Goal: Task Accomplishment & Management: Manage account settings

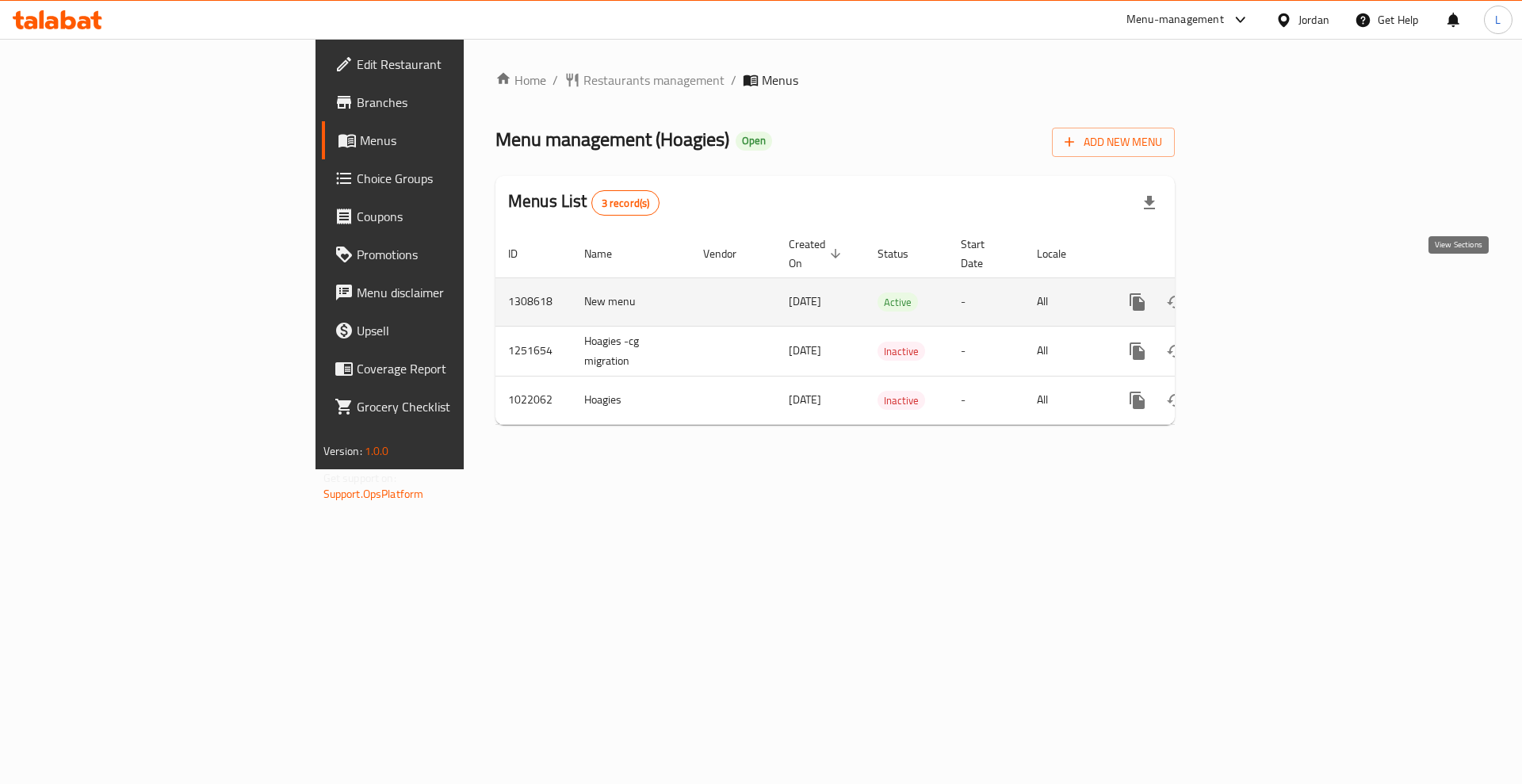
click at [1261, 293] on icon "enhanced table" at bounding box center [1251, 302] width 19 height 19
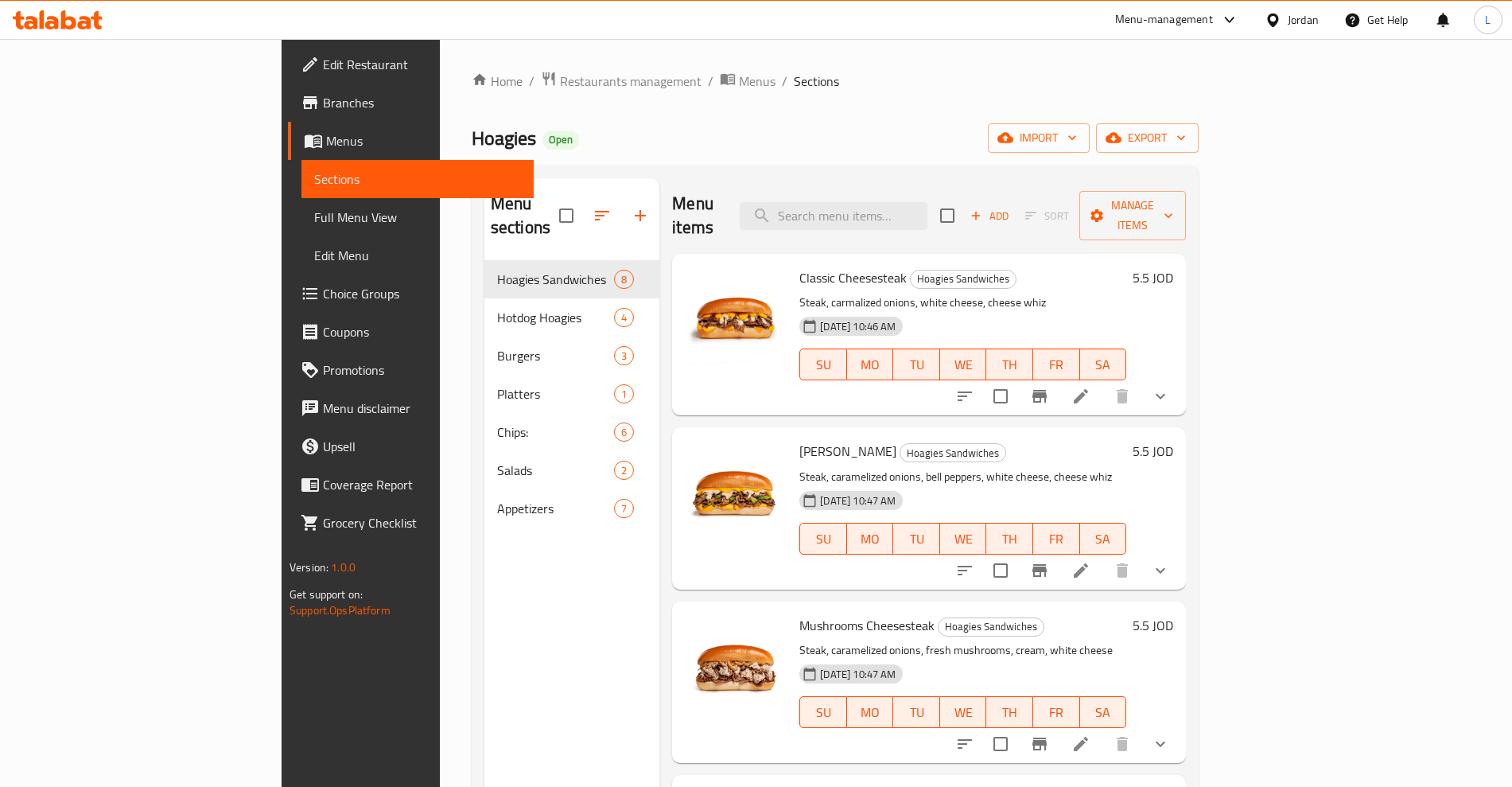
click at [800, 266] on span "Classic Cheesesteak" at bounding box center [853, 278] width 108 height 24
copy h6 "Cheesesteak"
click at [800, 266] on span "Classic Cheesesteak" at bounding box center [853, 278] width 108 height 24
click at [800, 293] on p "Steak, carmalized onions, white cheese, cheese whiz" at bounding box center [963, 302] width 327 height 20
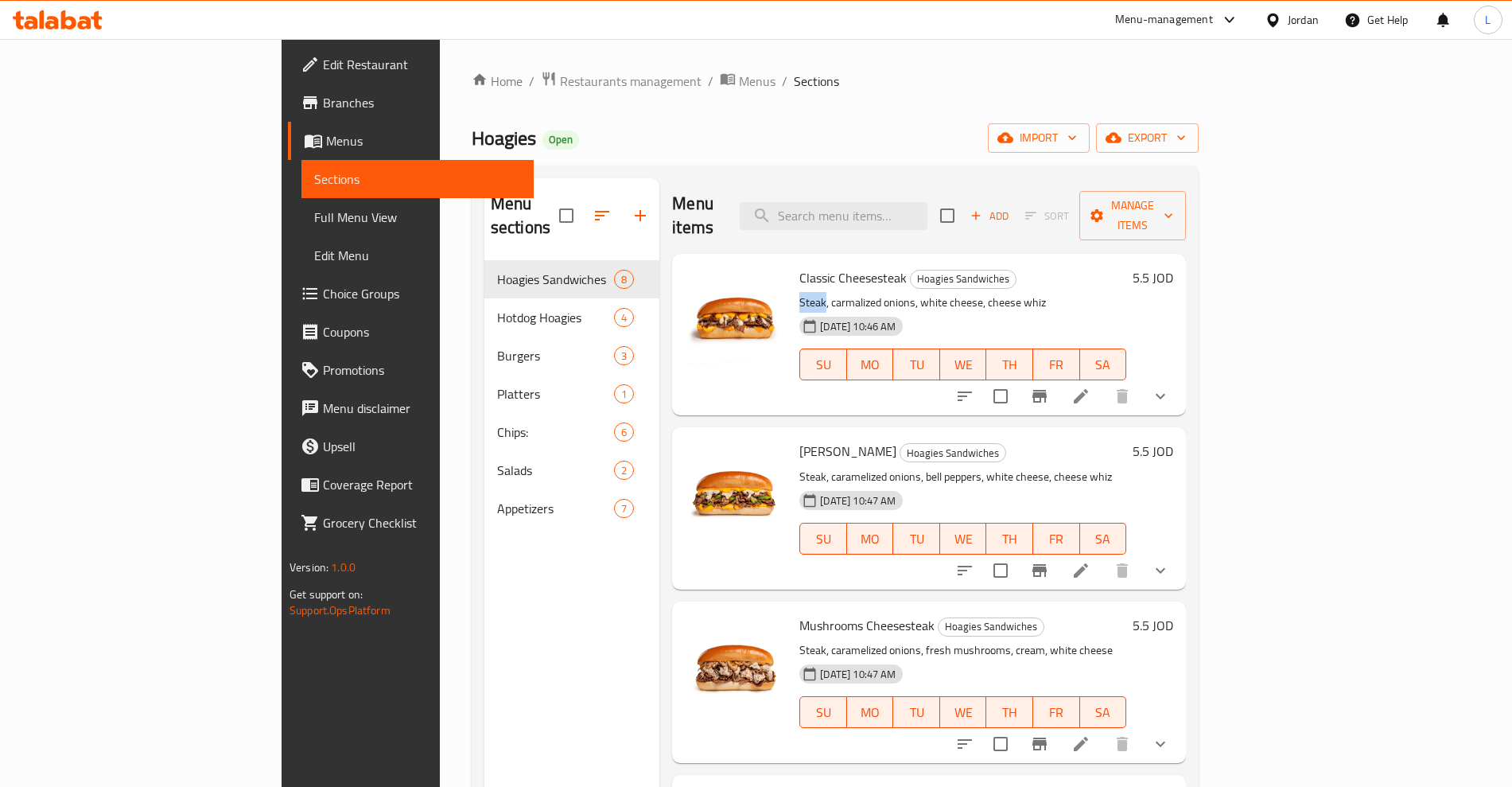
click at [800, 293] on p "Steak, carmalized onions, white cheese, cheese whiz" at bounding box center [963, 302] width 327 height 20
copy p "Steak"
drag, startPoint x: 916, startPoint y: 282, endPoint x: 977, endPoint y: 273, distance: 61.7
click at [977, 293] on p "Steak, carmalized onions, white cheese, cheese whiz" at bounding box center [963, 302] width 327 height 20
copy p "cheese whiz"
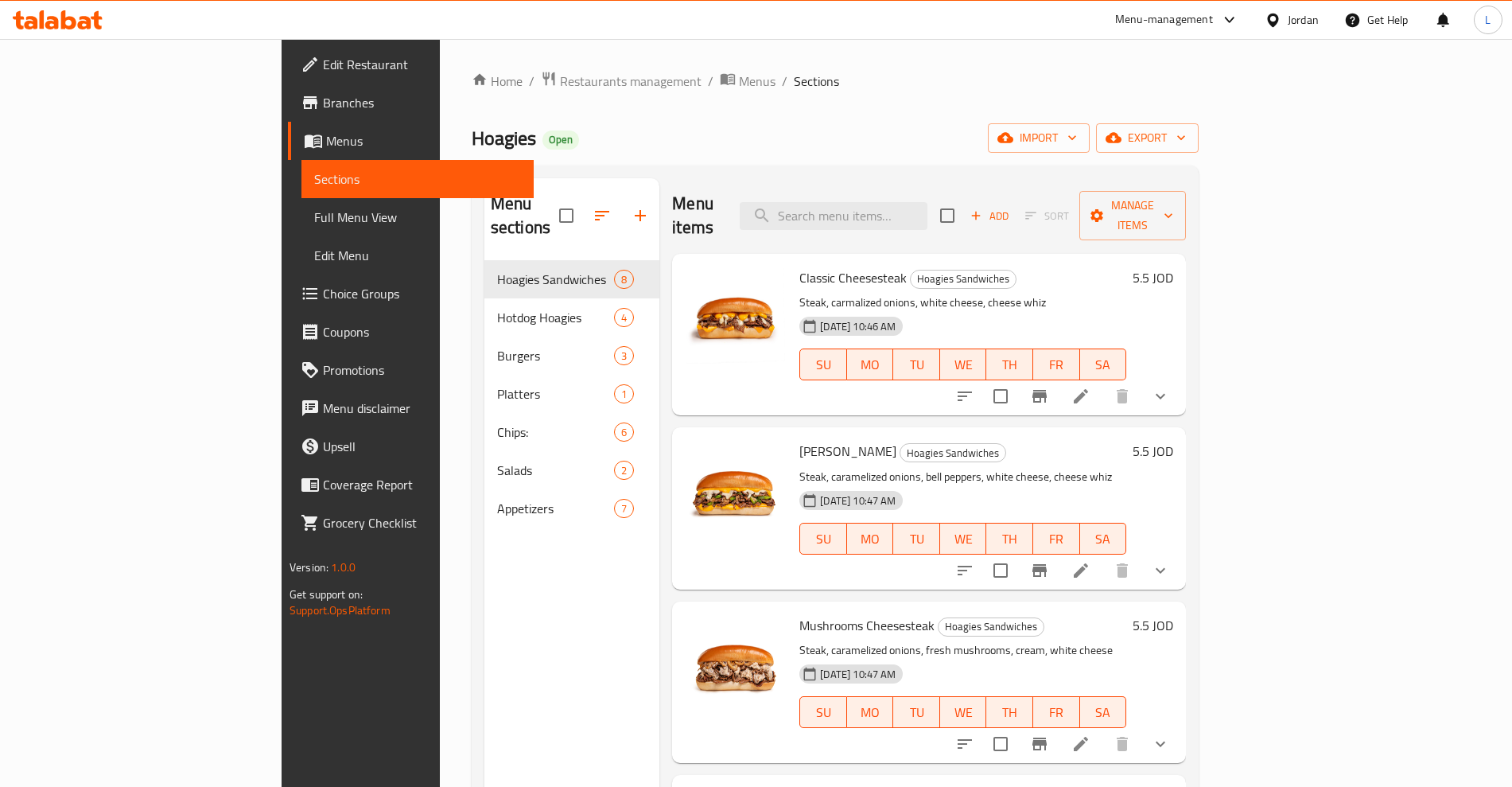
click at [800, 439] on span "[PERSON_NAME]" at bounding box center [848, 451] width 97 height 24
copy span "Philly"
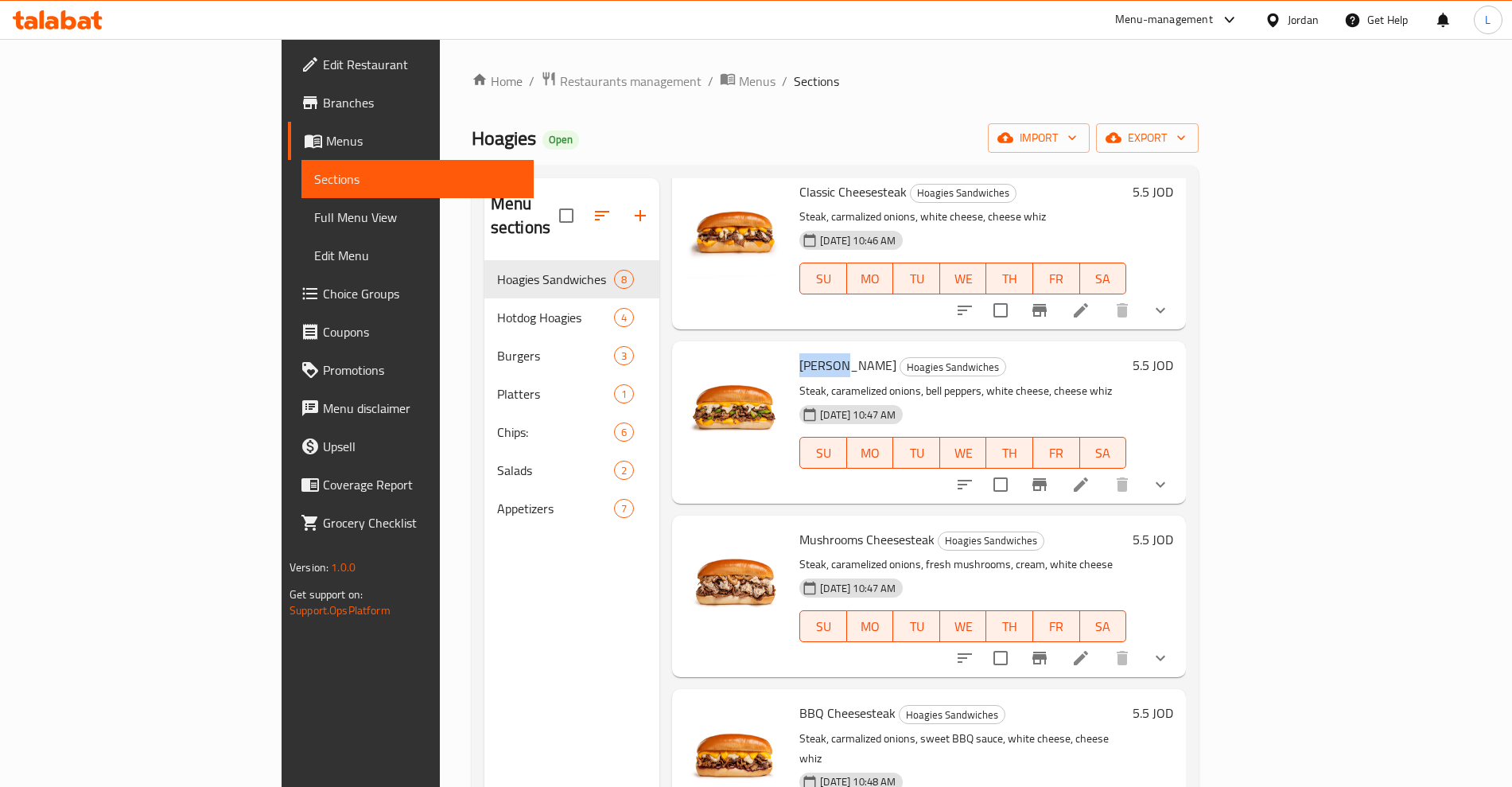
scroll to position [199, 0]
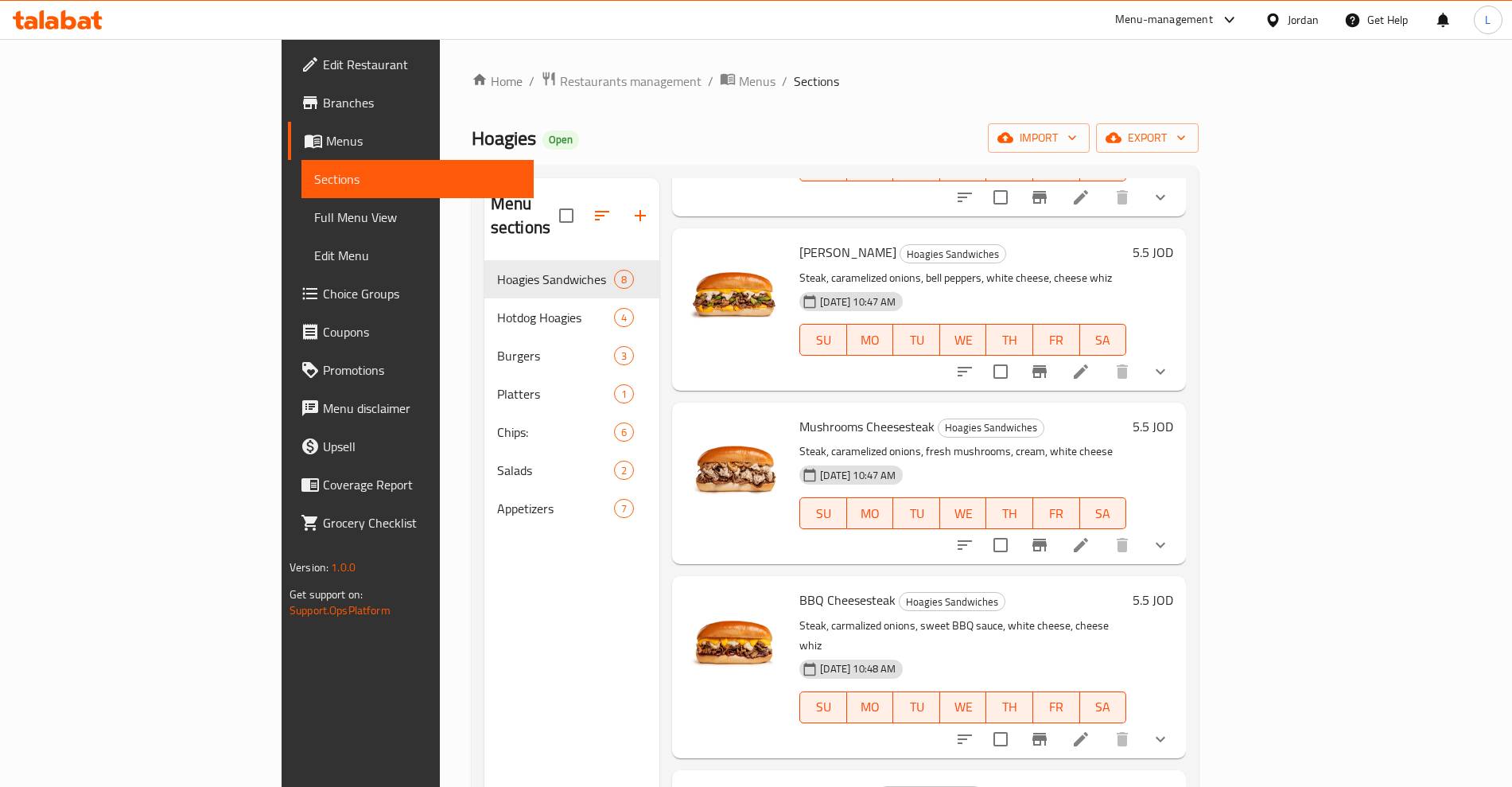
click at [800, 414] on span "Mushrooms Cheesesteak" at bounding box center [867, 426] width 135 height 24
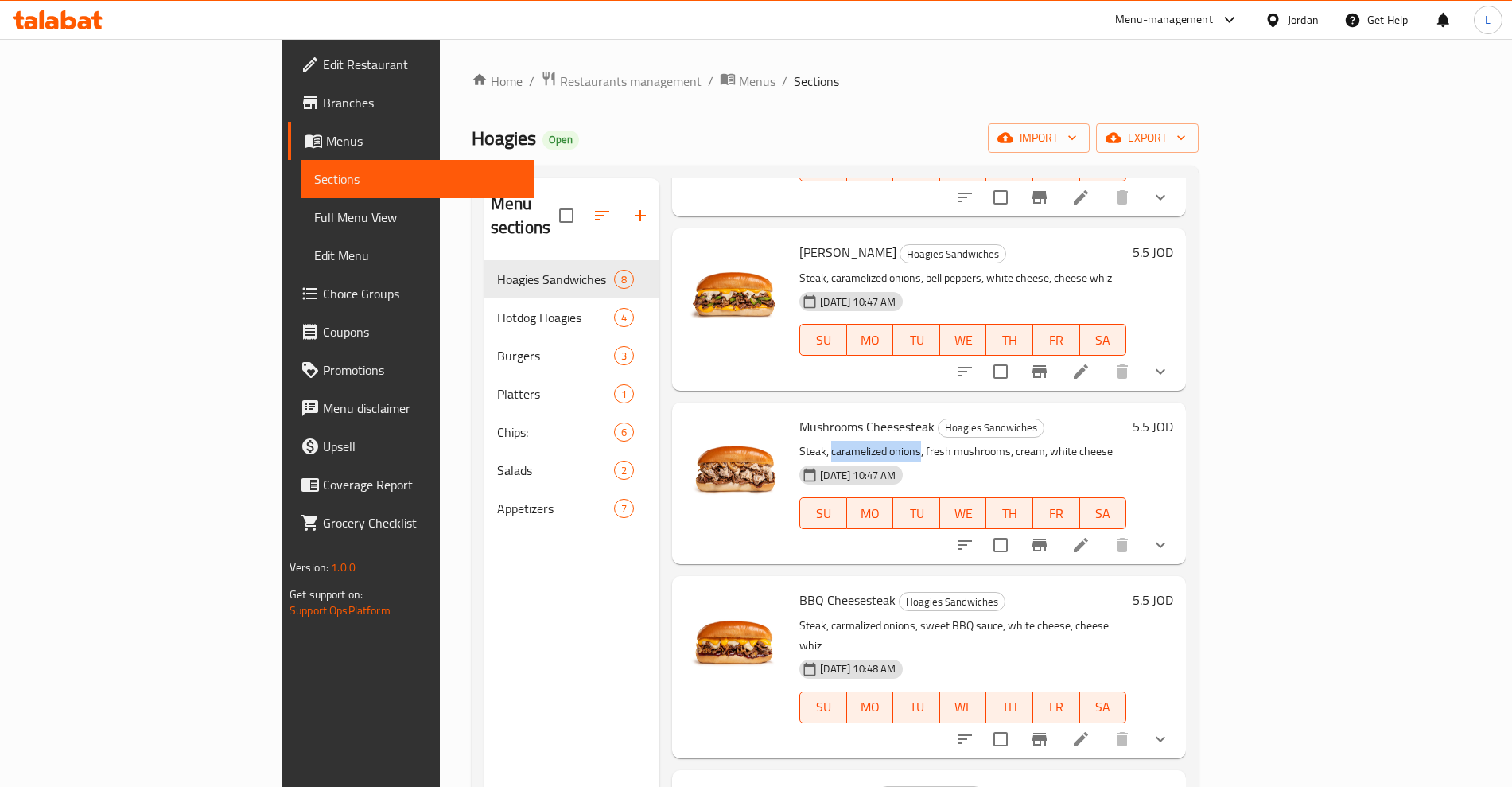
drag, startPoint x: 761, startPoint y: 426, endPoint x: 852, endPoint y: 419, distance: 91.3
click at [852, 441] on p "Steak, caramelized onions, fresh mushrooms, cream, white cheese" at bounding box center [963, 451] width 327 height 20
copy p "caramelized onions"
click at [957, 441] on p "Steak, caramelized onions, fresh mushrooms, cream, white cheese" at bounding box center [963, 451] width 327 height 20
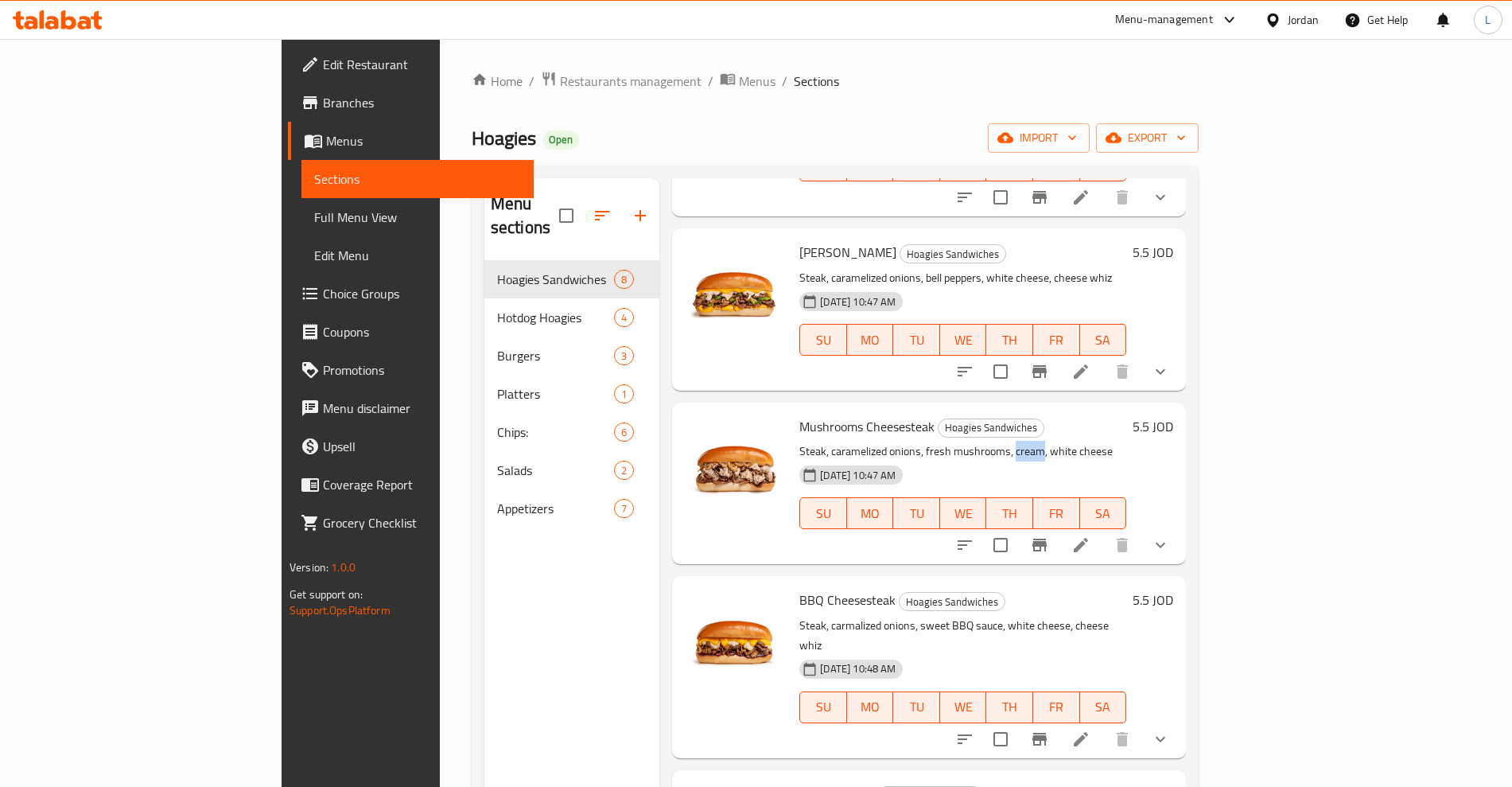
copy p "cream"
click at [800, 587] on span "BBQ Cheesesteak" at bounding box center [847, 599] width 96 height 24
copy span "BBQ"
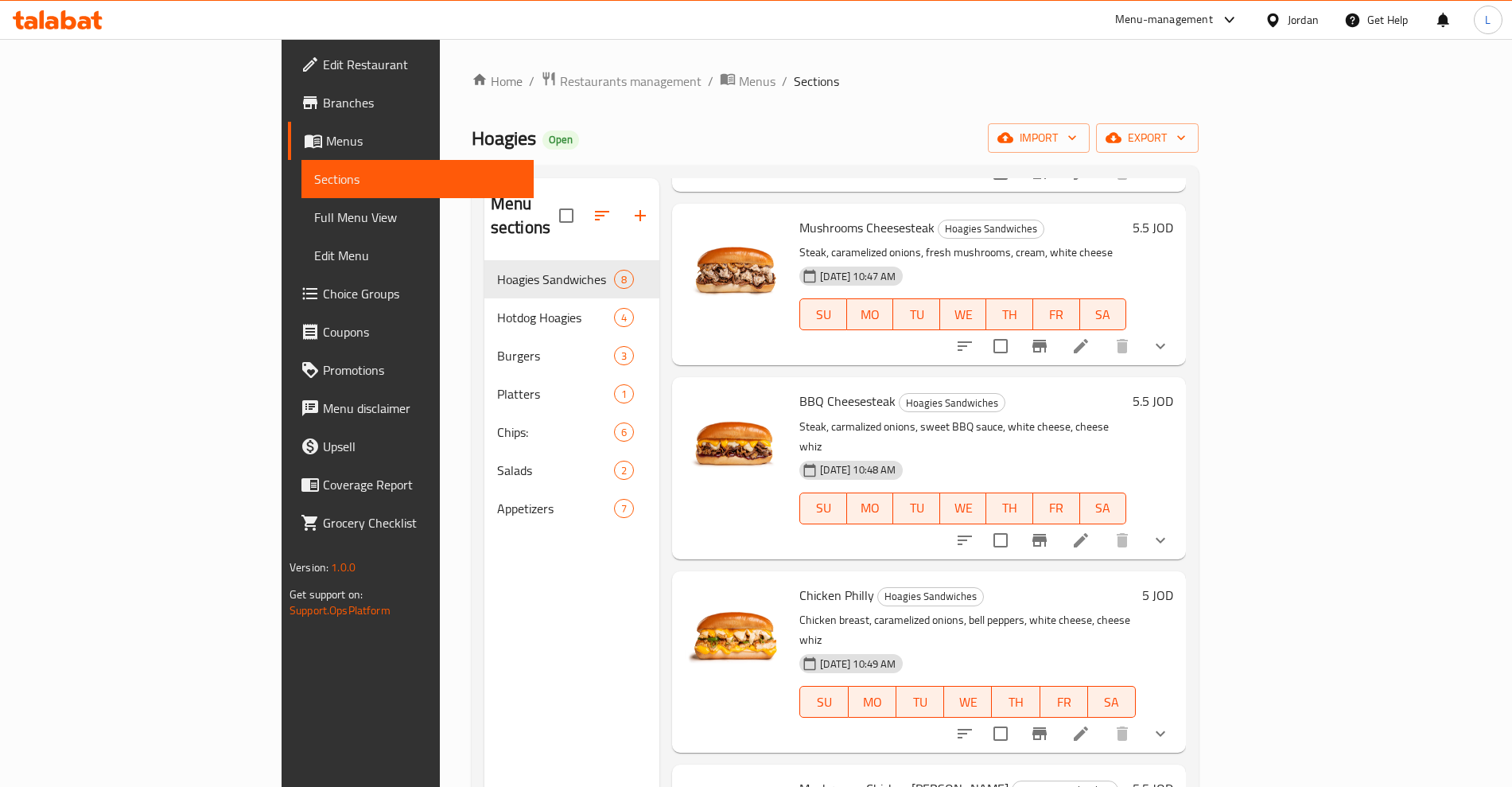
click at [800, 583] on span "Chicken Philly" at bounding box center [837, 595] width 75 height 24
copy span "Chicken"
click at [800, 583] on span "Chicken Philly" at bounding box center [837, 595] width 75 height 24
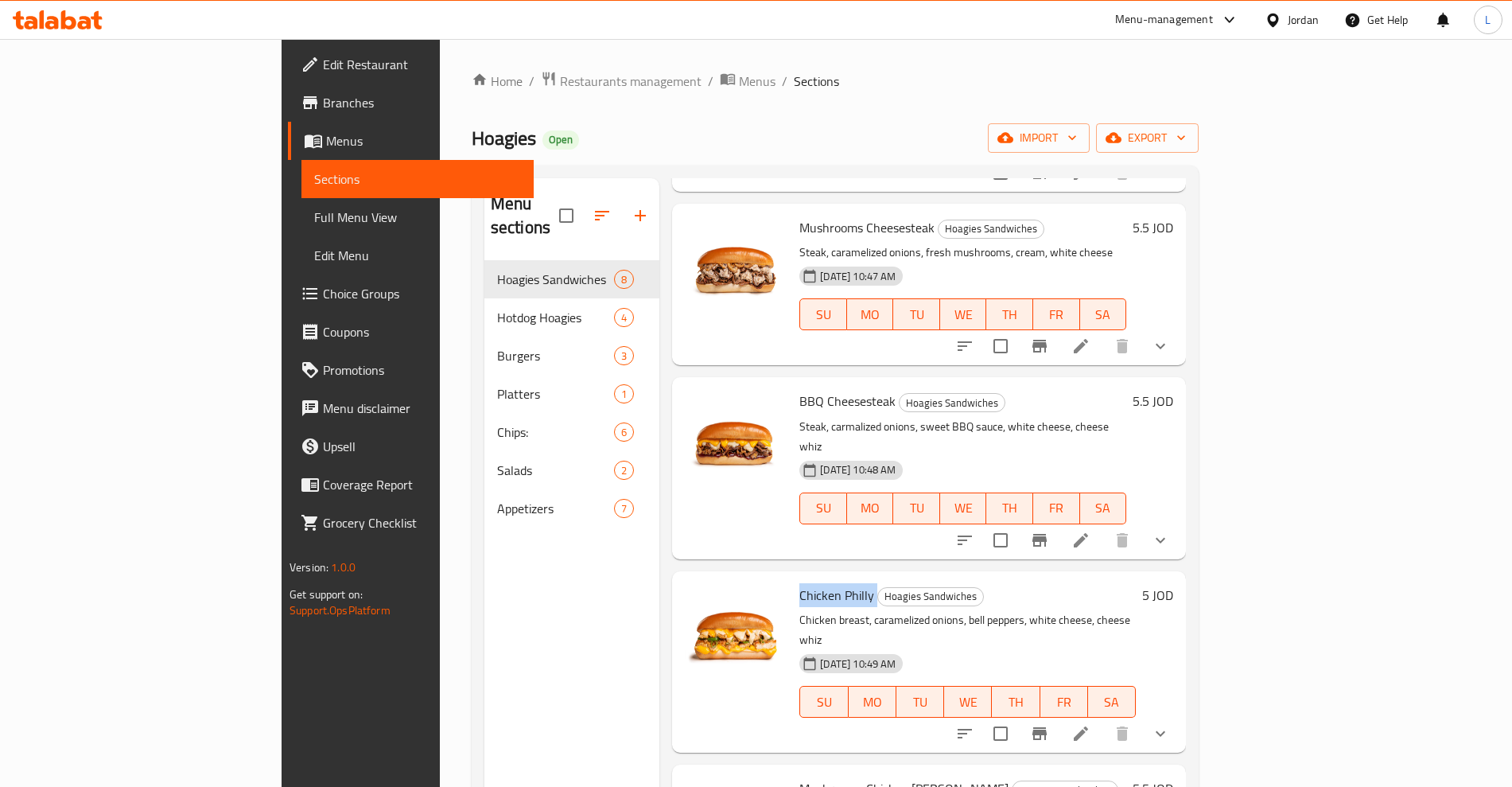
click at [800, 583] on span "Chicken Philly" at bounding box center [837, 595] width 75 height 24
drag, startPoint x: 729, startPoint y: 577, endPoint x: 800, endPoint y: 574, distance: 71.1
click at [800, 610] on p "Chicken breast, caramelized onions, bell peppers, white cheese, cheese whiz" at bounding box center [968, 630] width 336 height 40
copy p "Chicken breast,"
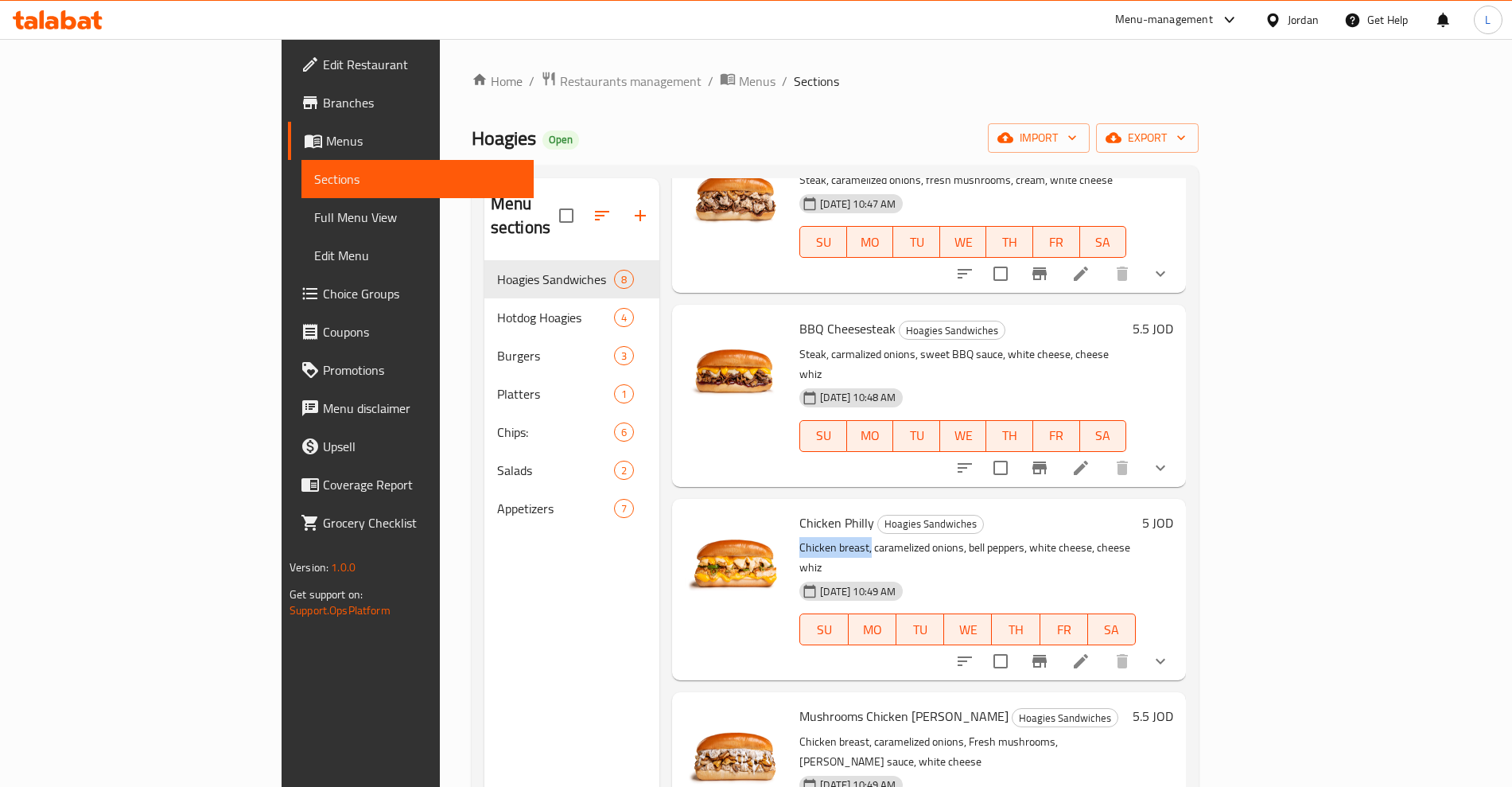
scroll to position [597, 0]
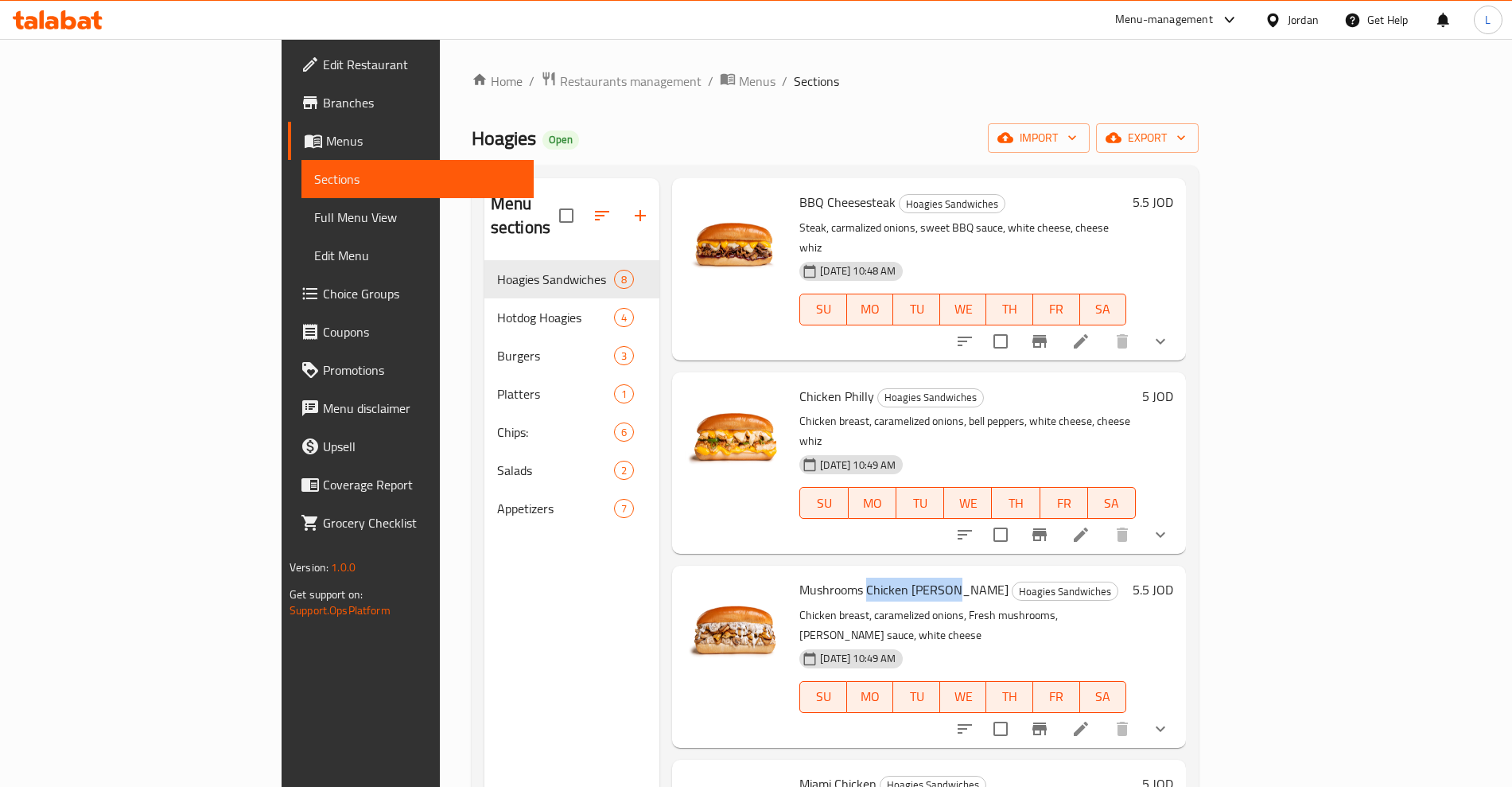
drag, startPoint x: 796, startPoint y: 525, endPoint x: 877, endPoint y: 524, distance: 81.0
click at [877, 577] on span "Mushrooms Chicken alfredo" at bounding box center [904, 589] width 209 height 24
copy span "Chicken alfredo"
drag, startPoint x: 987, startPoint y: 548, endPoint x: 1049, endPoint y: 549, distance: 62.0
click at [1049, 605] on p "Chicken breast, caramelized onions, Fresh mushrooms, Alfredo sauce, white cheese" at bounding box center [963, 625] width 327 height 40
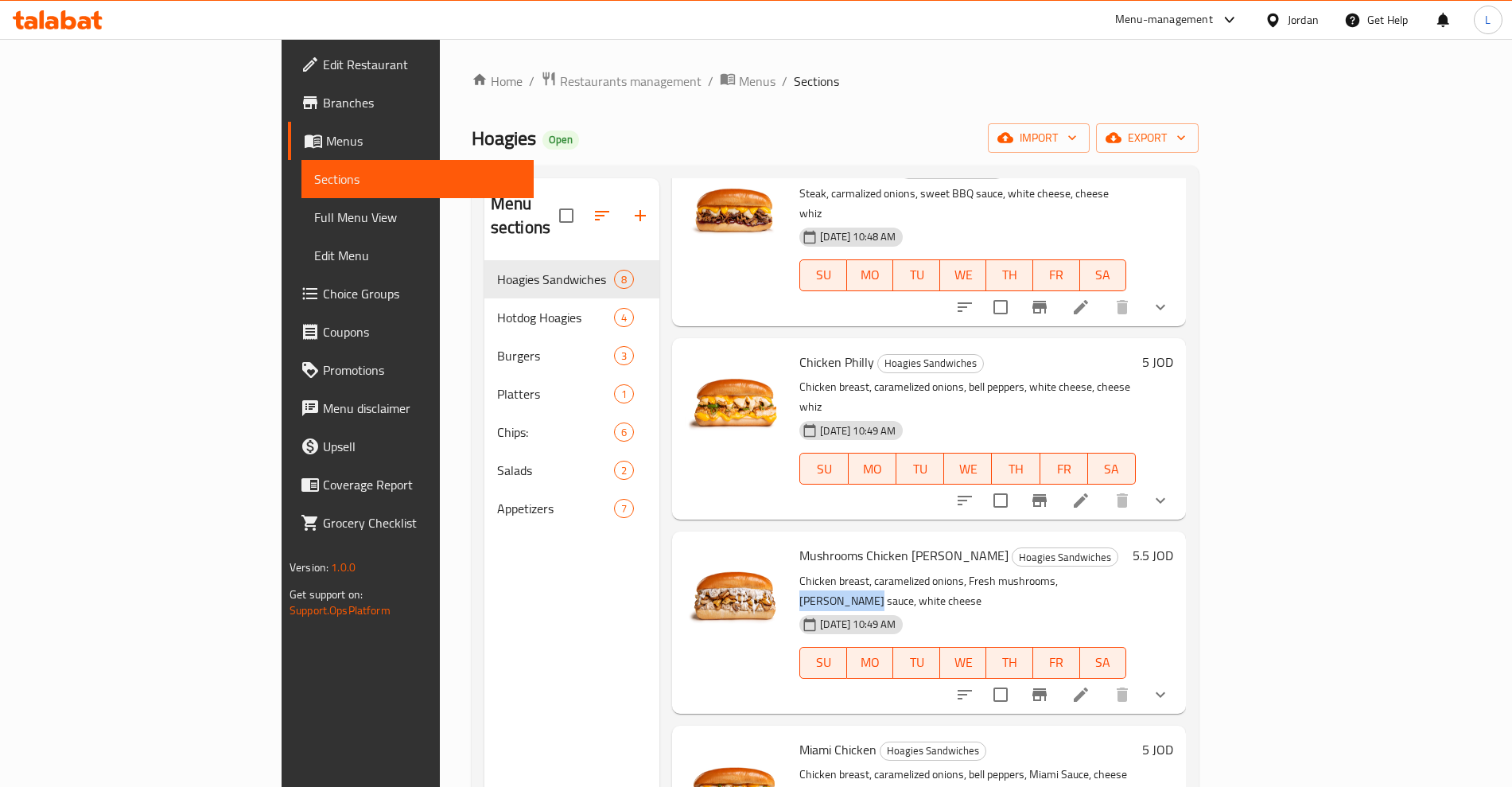
scroll to position [644, 0]
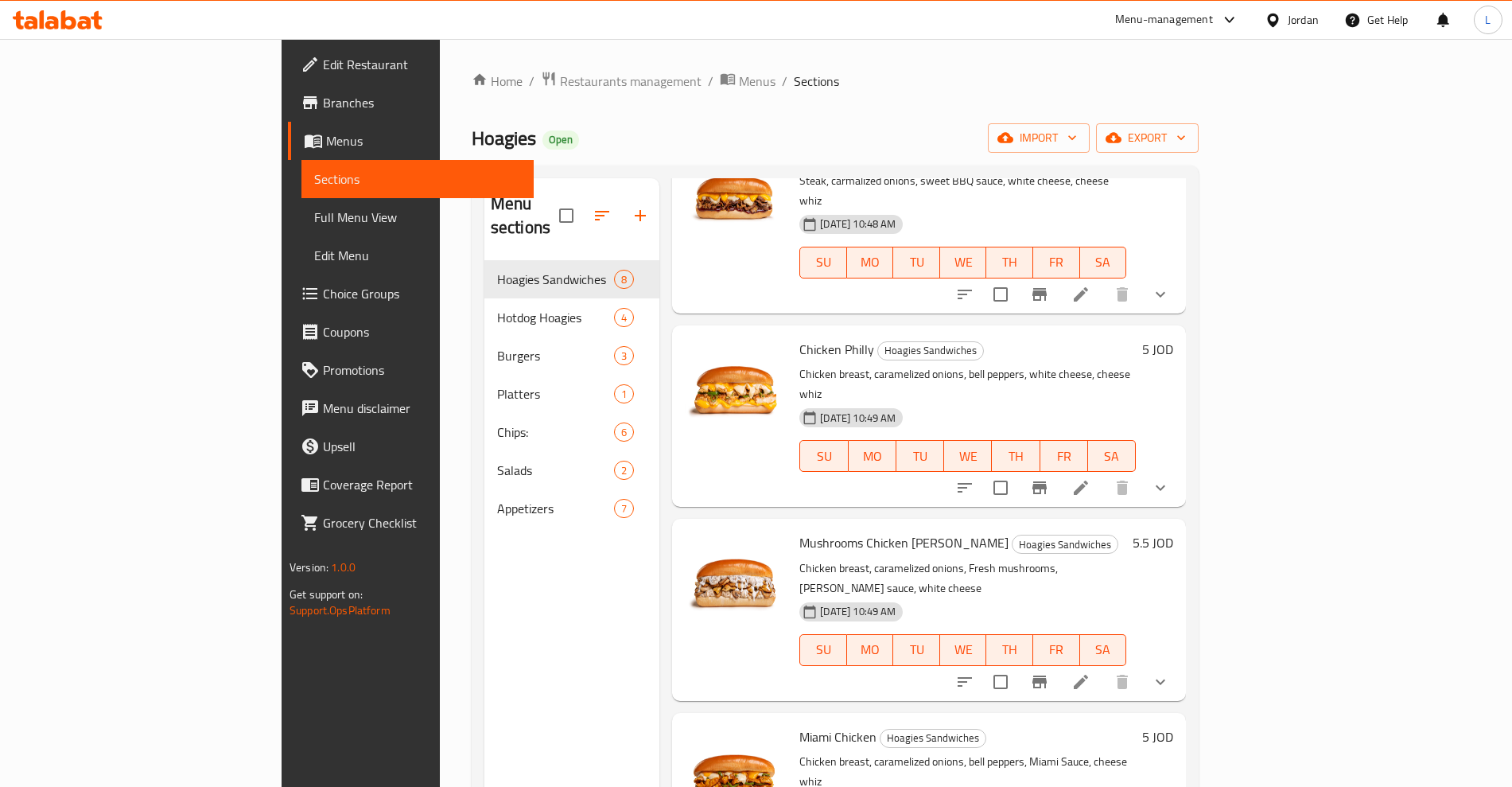
click at [800, 725] on span "Miami Chicken" at bounding box center [838, 737] width 77 height 24
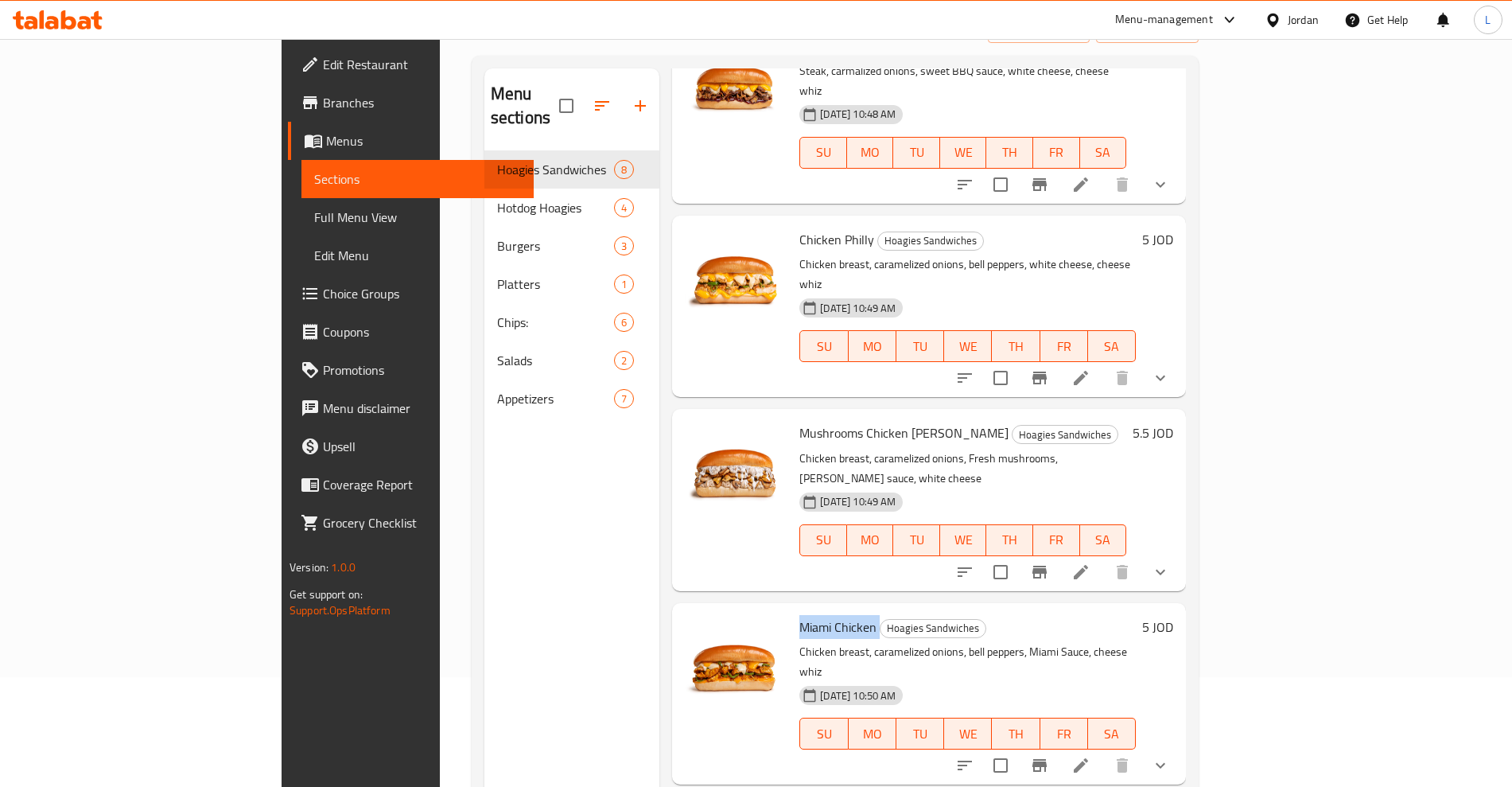
scroll to position [222, 0]
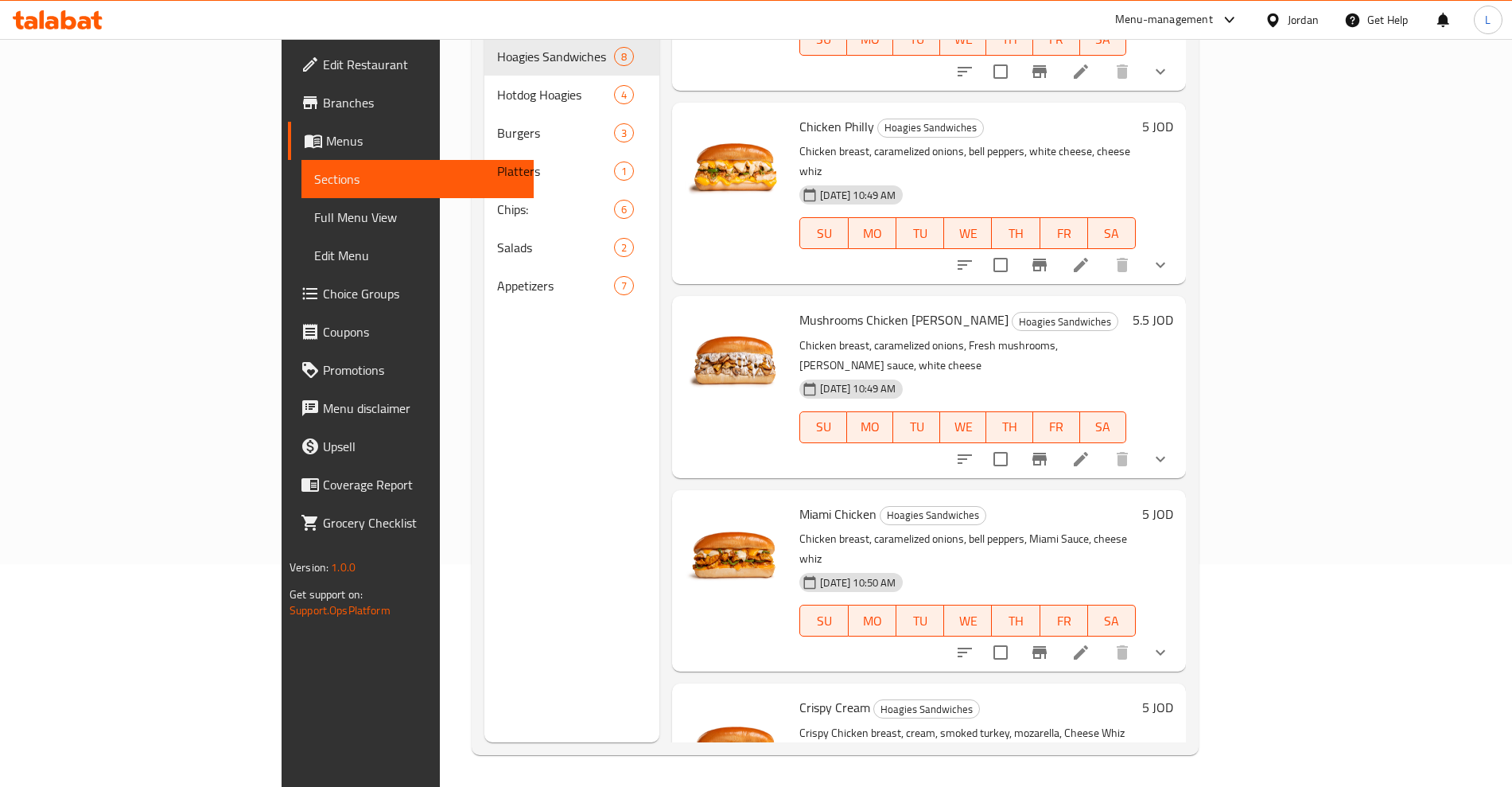
click at [800, 695] on span "Crispy Cream" at bounding box center [835, 707] width 70 height 24
drag, startPoint x: 866, startPoint y: 631, endPoint x: 937, endPoint y: 632, distance: 71.0
click at [937, 723] on p "Crispy Chicken breast, cream, smoked turkey, mozarella, Cheese Whiz" at bounding box center [968, 733] width 336 height 20
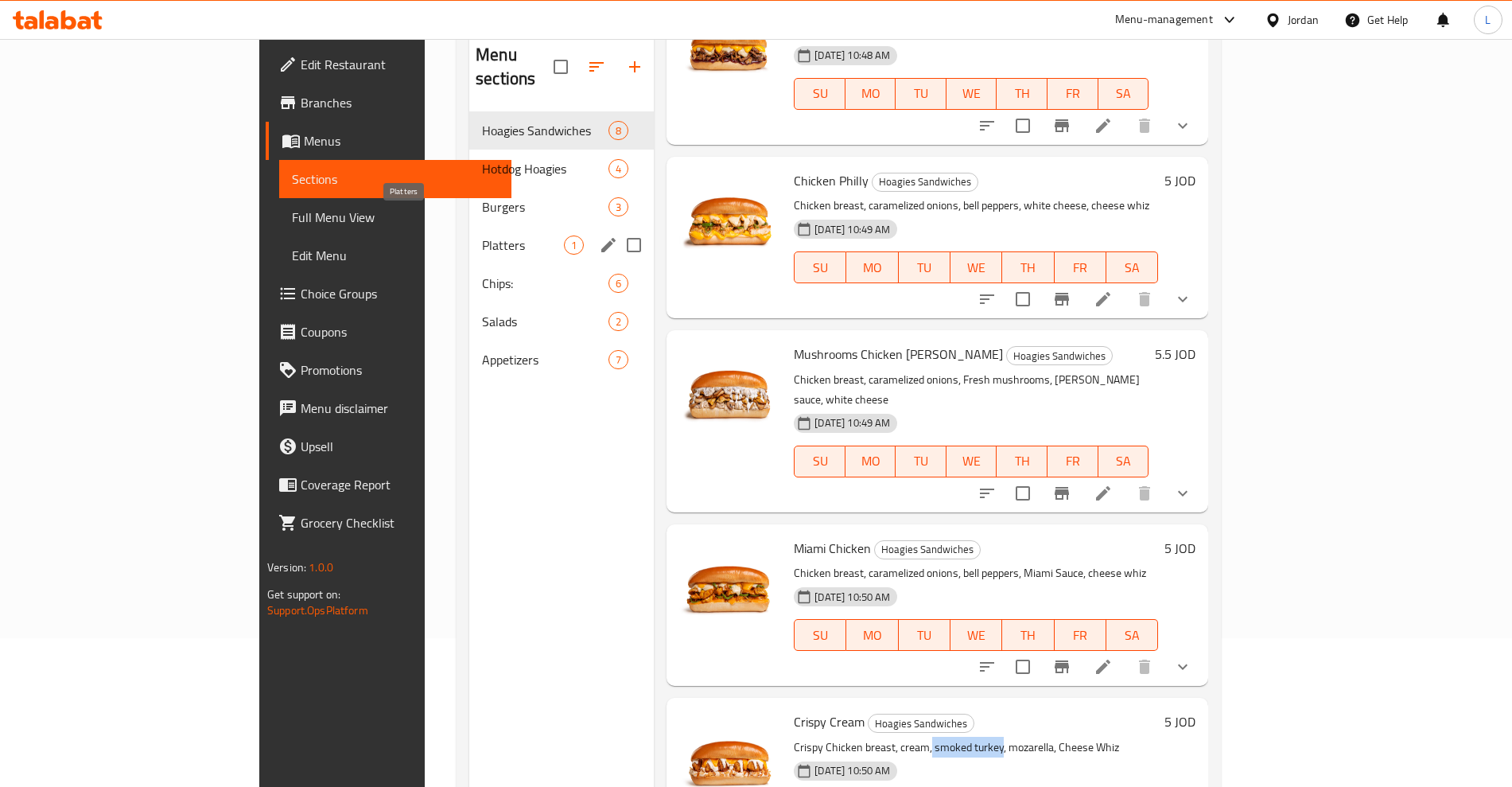
scroll to position [24, 0]
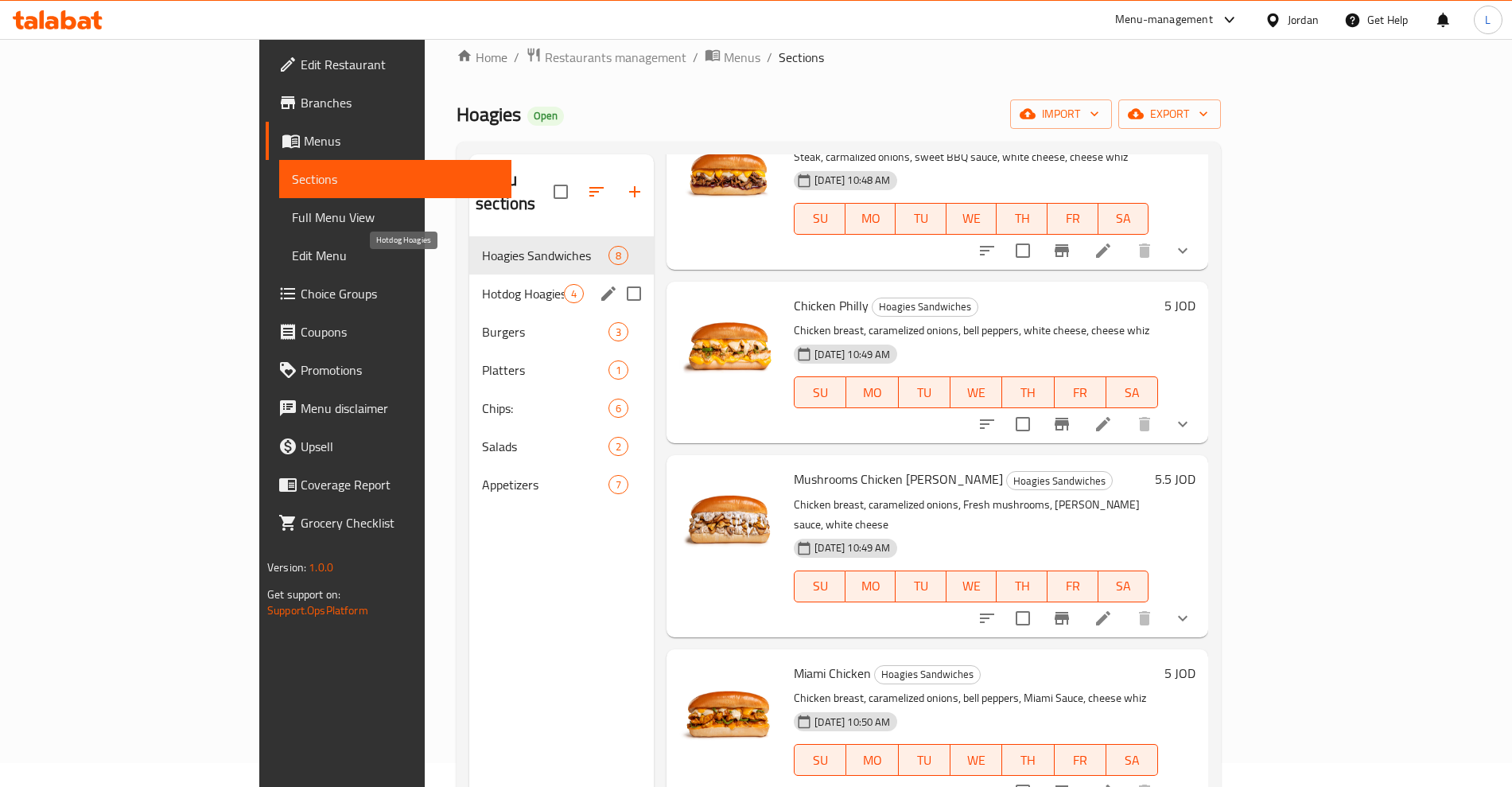
click at [482, 284] on span "Hotdog Hoagies" at bounding box center [523, 294] width 82 height 19
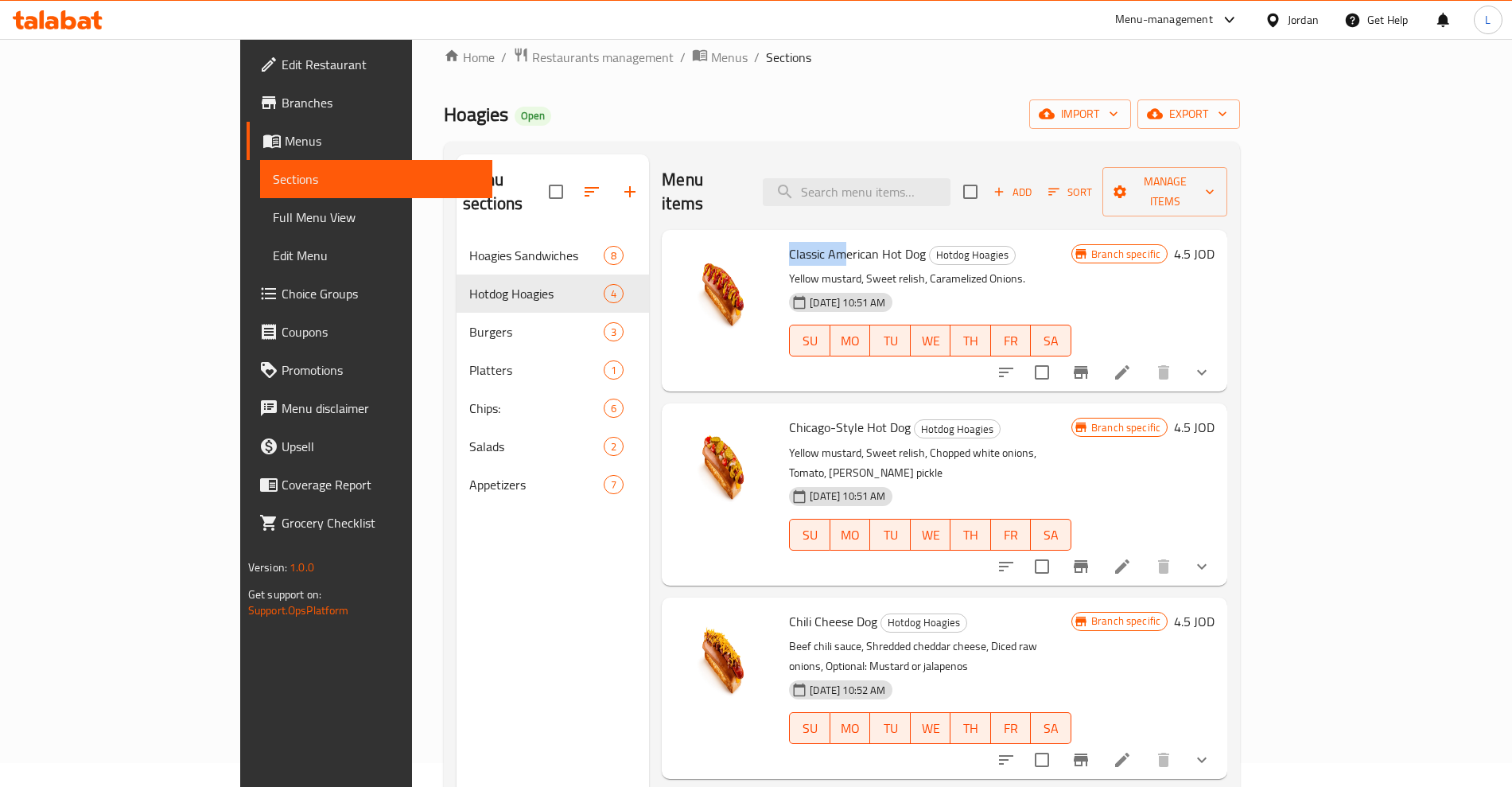
drag, startPoint x: 729, startPoint y: 229, endPoint x: 786, endPoint y: 226, distance: 57.1
click at [790, 242] on span "Classic American Hot Dog" at bounding box center [857, 254] width 137 height 24
click at [811, 242] on span "Classic American Hot Dog" at bounding box center [857, 254] width 137 height 24
drag, startPoint x: 766, startPoint y: 230, endPoint x: 870, endPoint y: 228, distance: 104.0
click at [870, 243] on h6 "Classic American Hot Dog Hotdog Hoagies" at bounding box center [930, 254] width 283 height 22
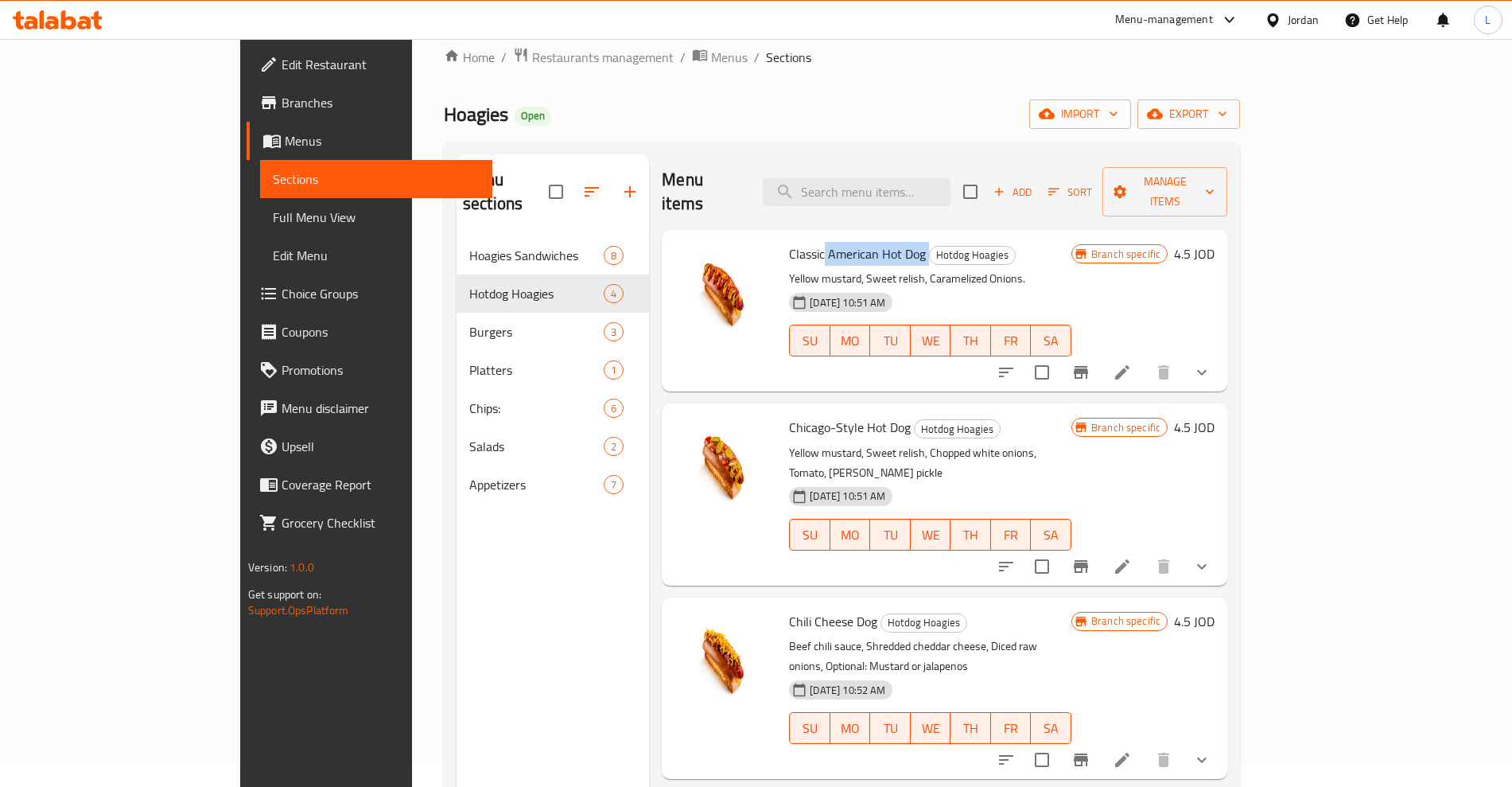
click at [790, 242] on span "Classic American Hot Dog" at bounding box center [857, 254] width 137 height 24
drag, startPoint x: 822, startPoint y: 233, endPoint x: 864, endPoint y: 234, distance: 42.0
click at [864, 242] on span "Classic American Hot Dog" at bounding box center [857, 254] width 137 height 24
drag, startPoint x: 729, startPoint y: 402, endPoint x: 851, endPoint y: 407, distance: 122.1
click at [851, 416] on h6 "Chicago-Style Hot Dog Hotdog Hoagies" at bounding box center [930, 427] width 283 height 22
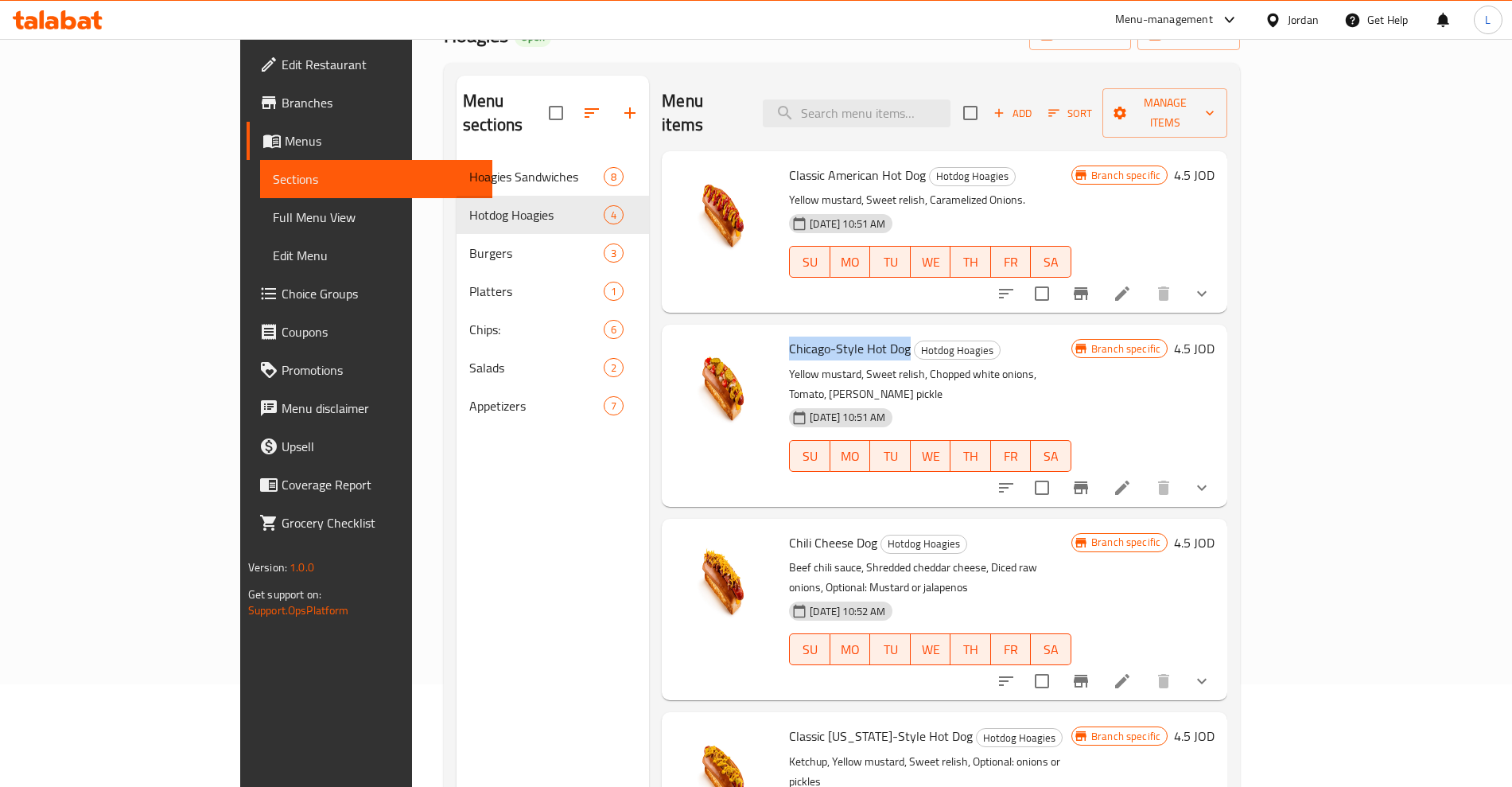
scroll to position [222, 0]
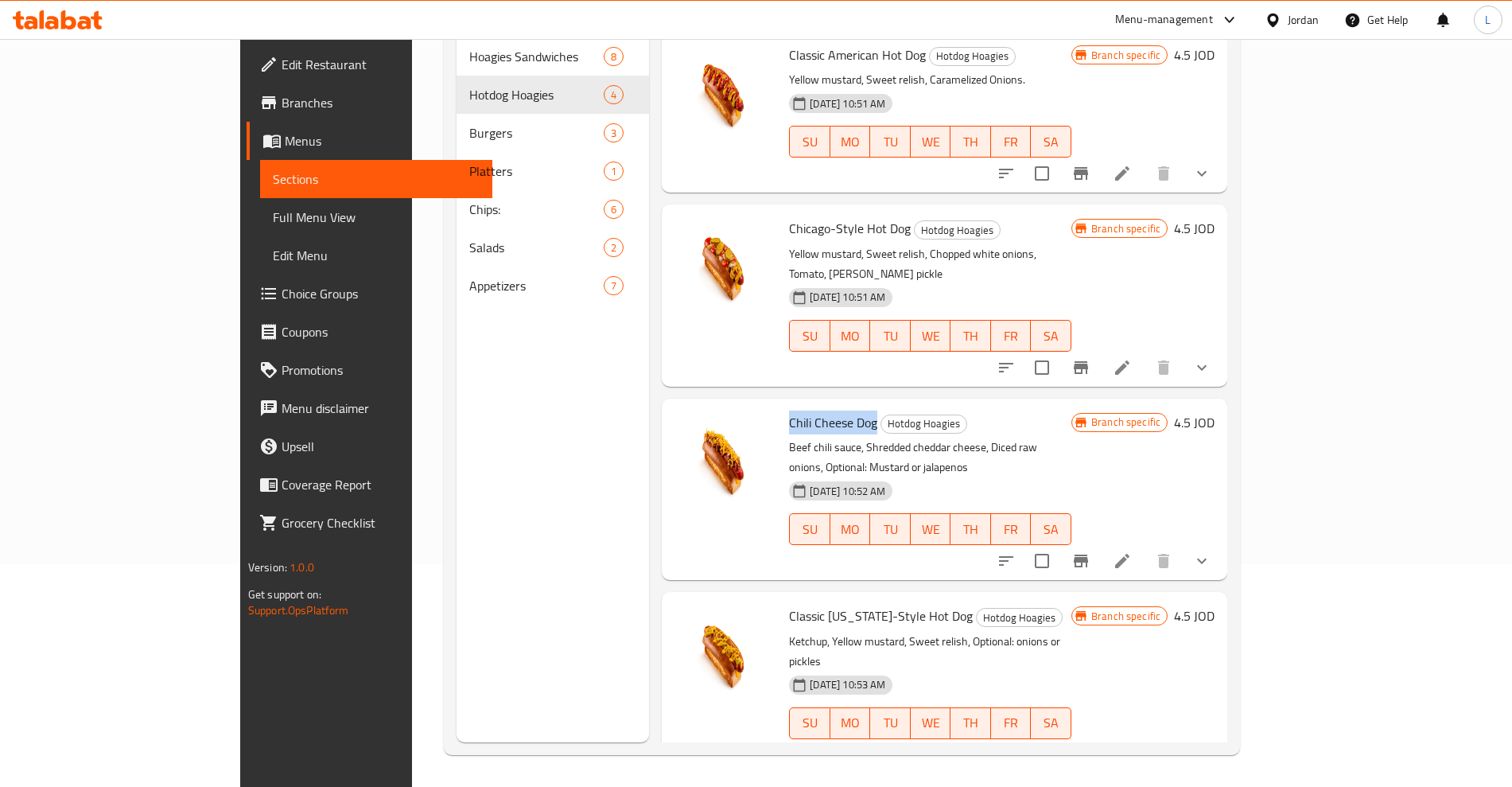
drag, startPoint x: 727, startPoint y: 379, endPoint x: 818, endPoint y: 378, distance: 91.0
click at [818, 405] on div "Chili Cheese Dog Hotdog Hoagies Beef chili sauce, Shredded cheddar cheese, Dice…" at bounding box center [930, 489] width 295 height 169
drag, startPoint x: 730, startPoint y: 551, endPoint x: 899, endPoint y: 549, distance: 169.0
click at [899, 604] on h6 "Classic New York-Style Hot Dog Hotdog Hoagies" at bounding box center [930, 616] width 283 height 22
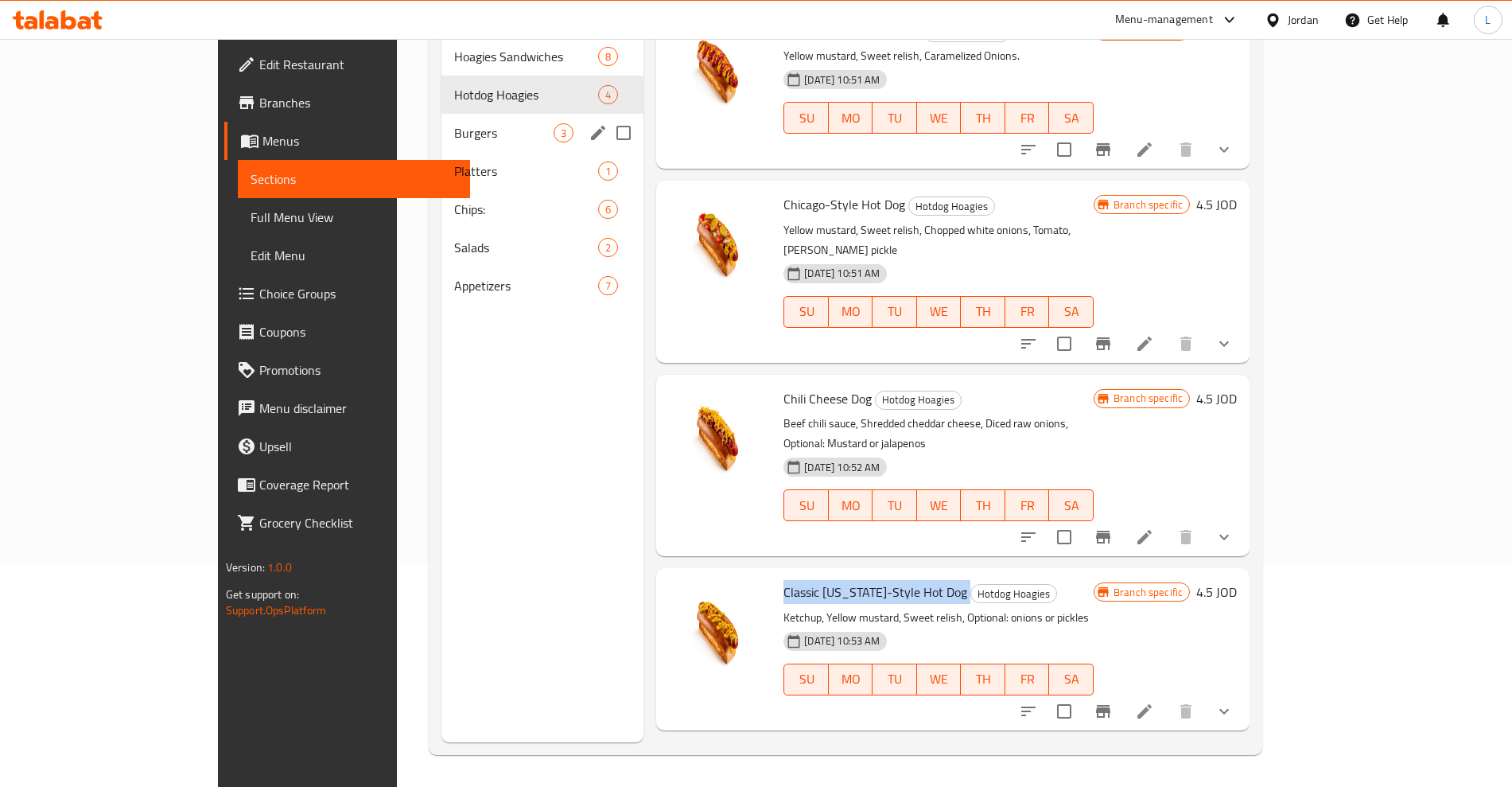
click at [454, 123] on span "Burgers" at bounding box center [503, 132] width 99 height 19
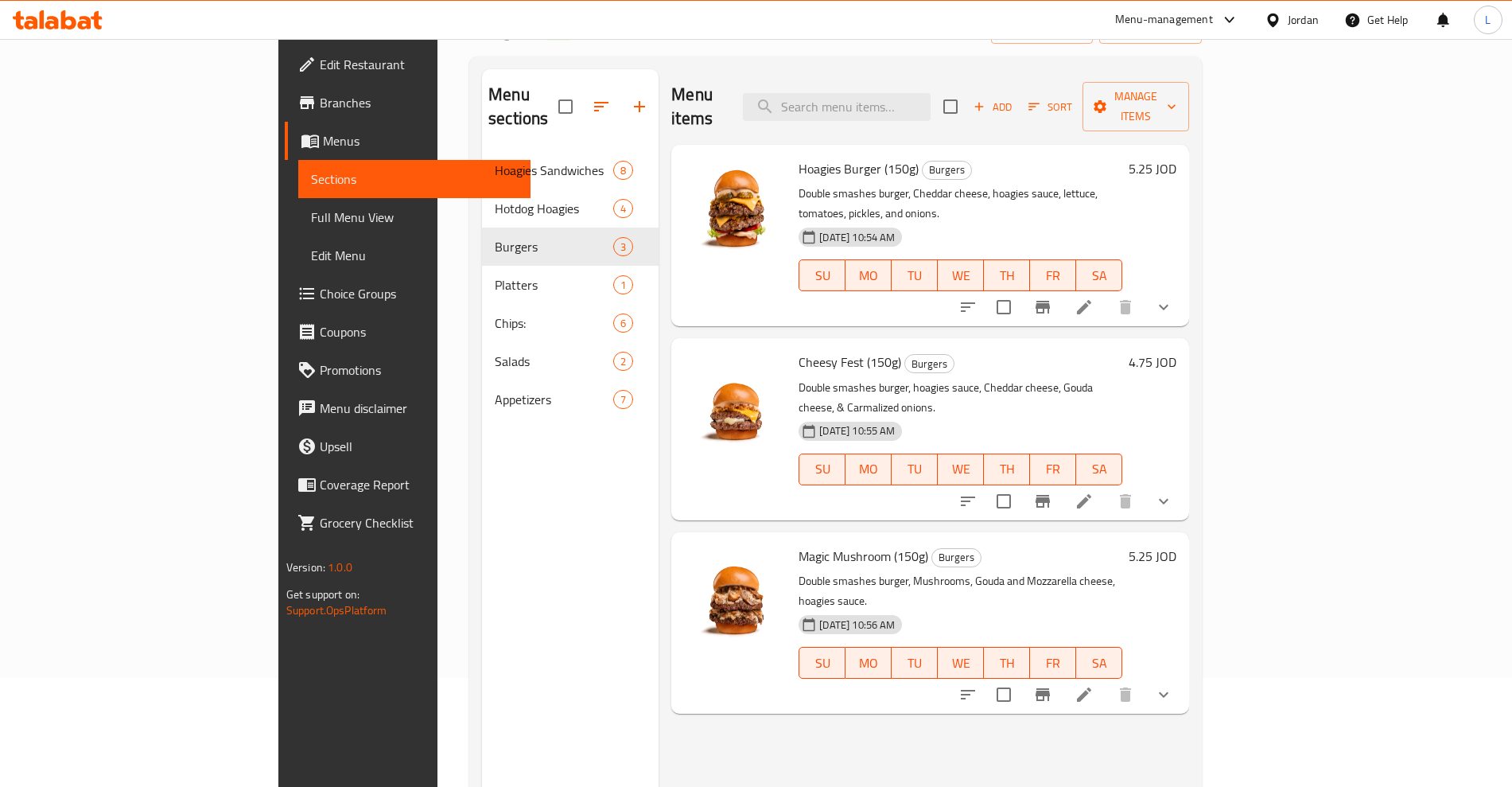
scroll to position [24, 0]
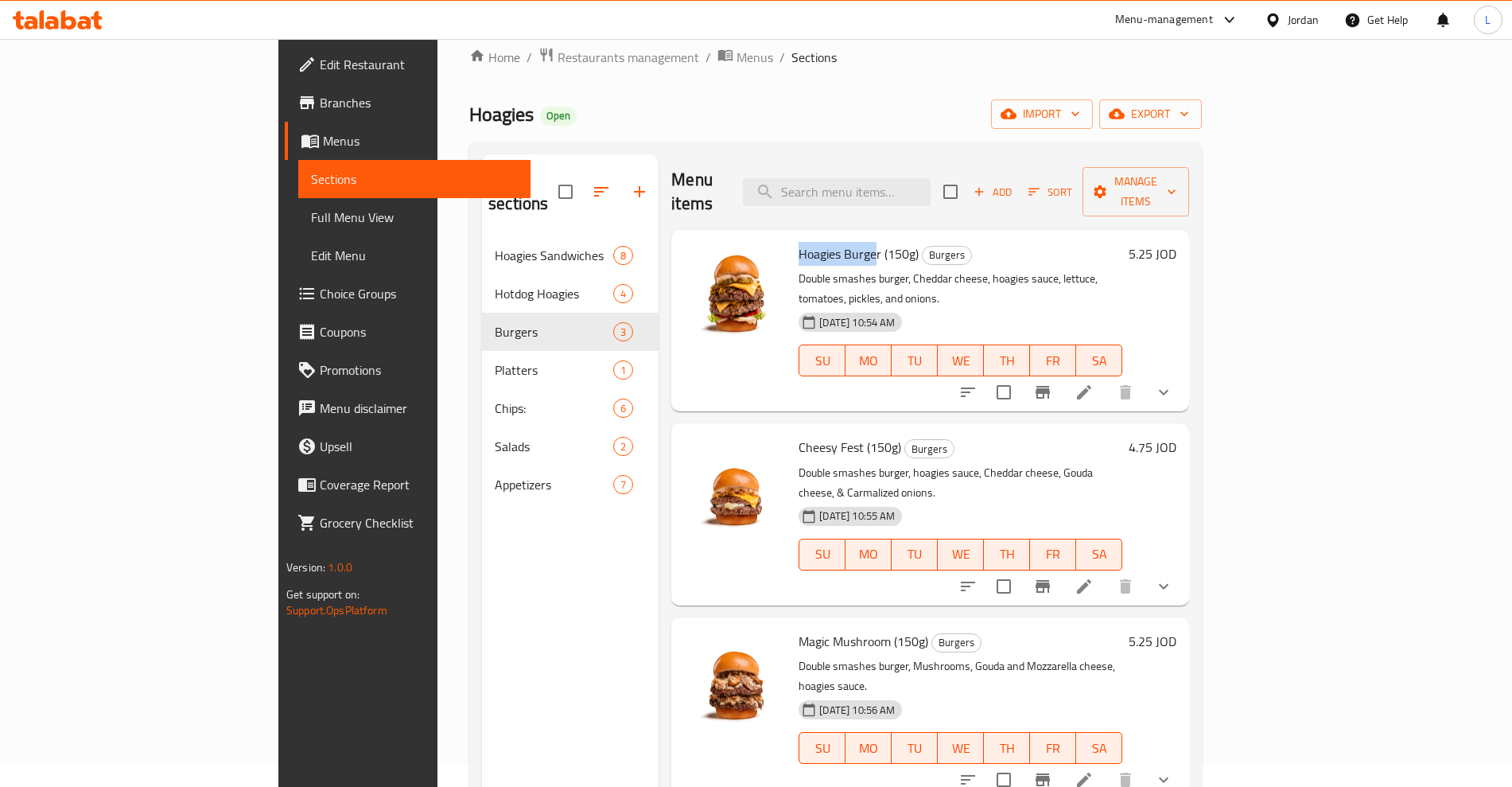
drag, startPoint x: 728, startPoint y: 233, endPoint x: 809, endPoint y: 237, distance: 81.1
click at [809, 242] on span "Hoagies Burger (150g)" at bounding box center [858, 254] width 120 height 24
drag, startPoint x: 728, startPoint y: 405, endPoint x: 795, endPoint y: 411, distance: 67.3
click at [795, 430] on div "Cheesy Fest (150g) Burgers Double smashes burger, hoagies sauce, Cheddar cheese…" at bounding box center [960, 514] width 336 height 169
drag, startPoint x: 731, startPoint y: 576, endPoint x: 823, endPoint y: 576, distance: 92.0
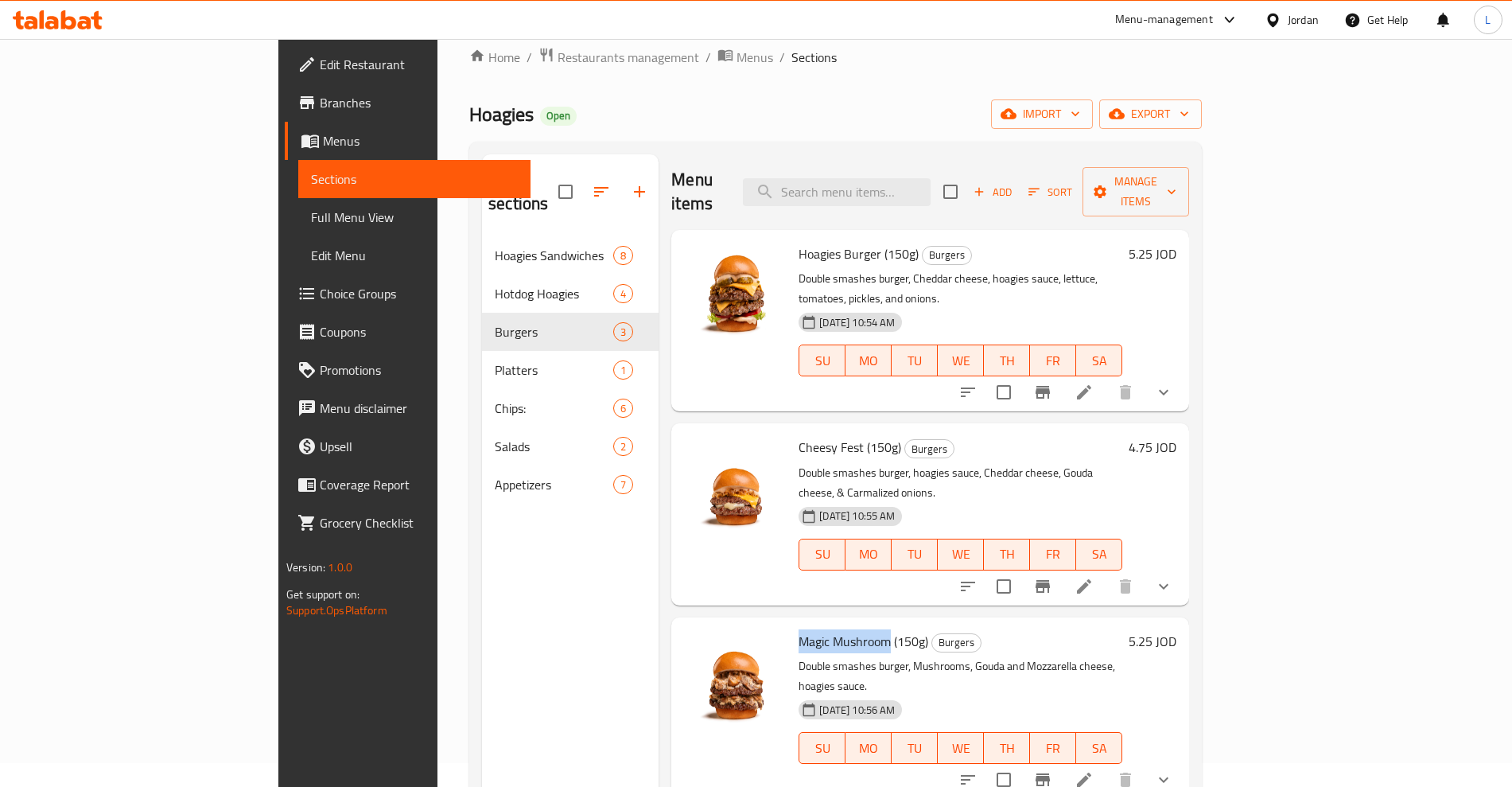
click at [823, 629] on span "Magic Mushroom (150g)" at bounding box center [863, 641] width 130 height 24
drag, startPoint x: 728, startPoint y: 606, endPoint x: 840, endPoint y: 600, distance: 112.2
click at [840, 624] on div "Magic Mushroom (150g) Burgers Double smashes burger, Mushrooms, Gouda and Mozza…" at bounding box center [960, 708] width 336 height 169
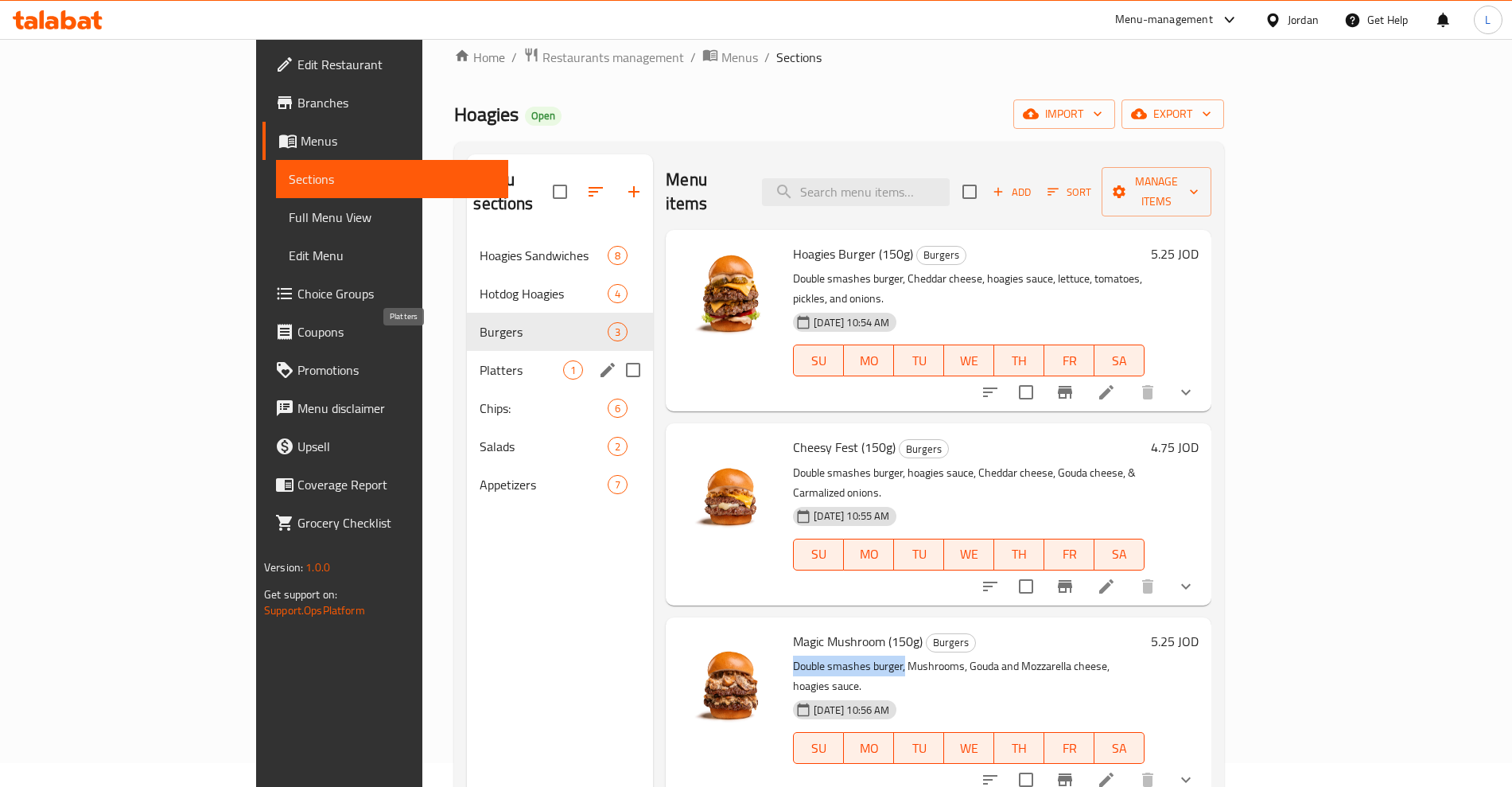
click at [480, 360] on span "Platters" at bounding box center [521, 369] width 83 height 19
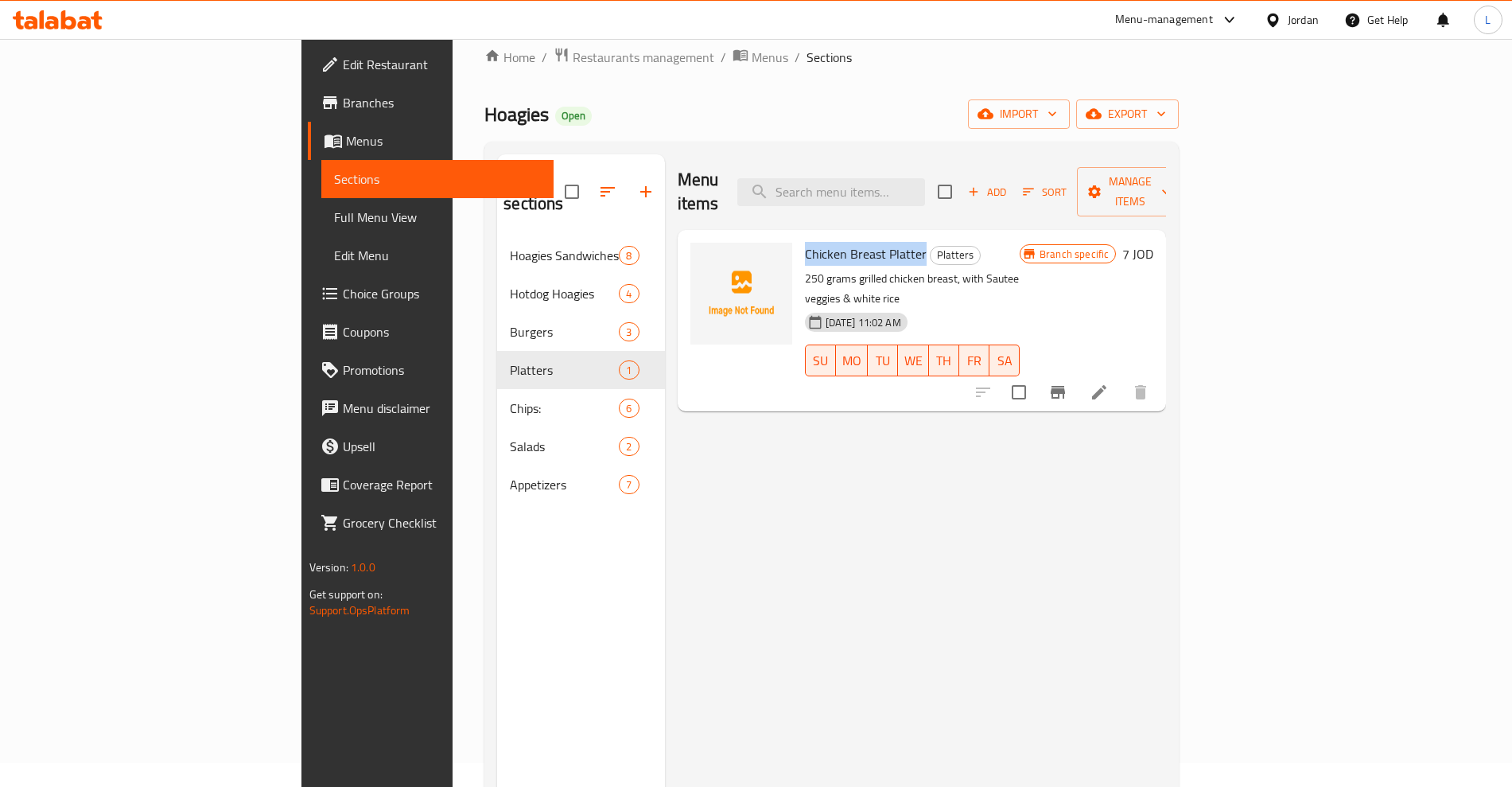
drag, startPoint x: 728, startPoint y: 229, endPoint x: 849, endPoint y: 230, distance: 121.0
click at [849, 236] on div "Chicken Breast Platter Platters 250 grams grilled chicken breast, with Sautee v…" at bounding box center [913, 320] width 228 height 169
drag, startPoint x: 782, startPoint y: 254, endPoint x: 881, endPoint y: 259, distance: 99.1
click at [881, 269] on p "250 grams grilled chicken breast, with Sautee veggies & white rice" at bounding box center [913, 289] width 216 height 40
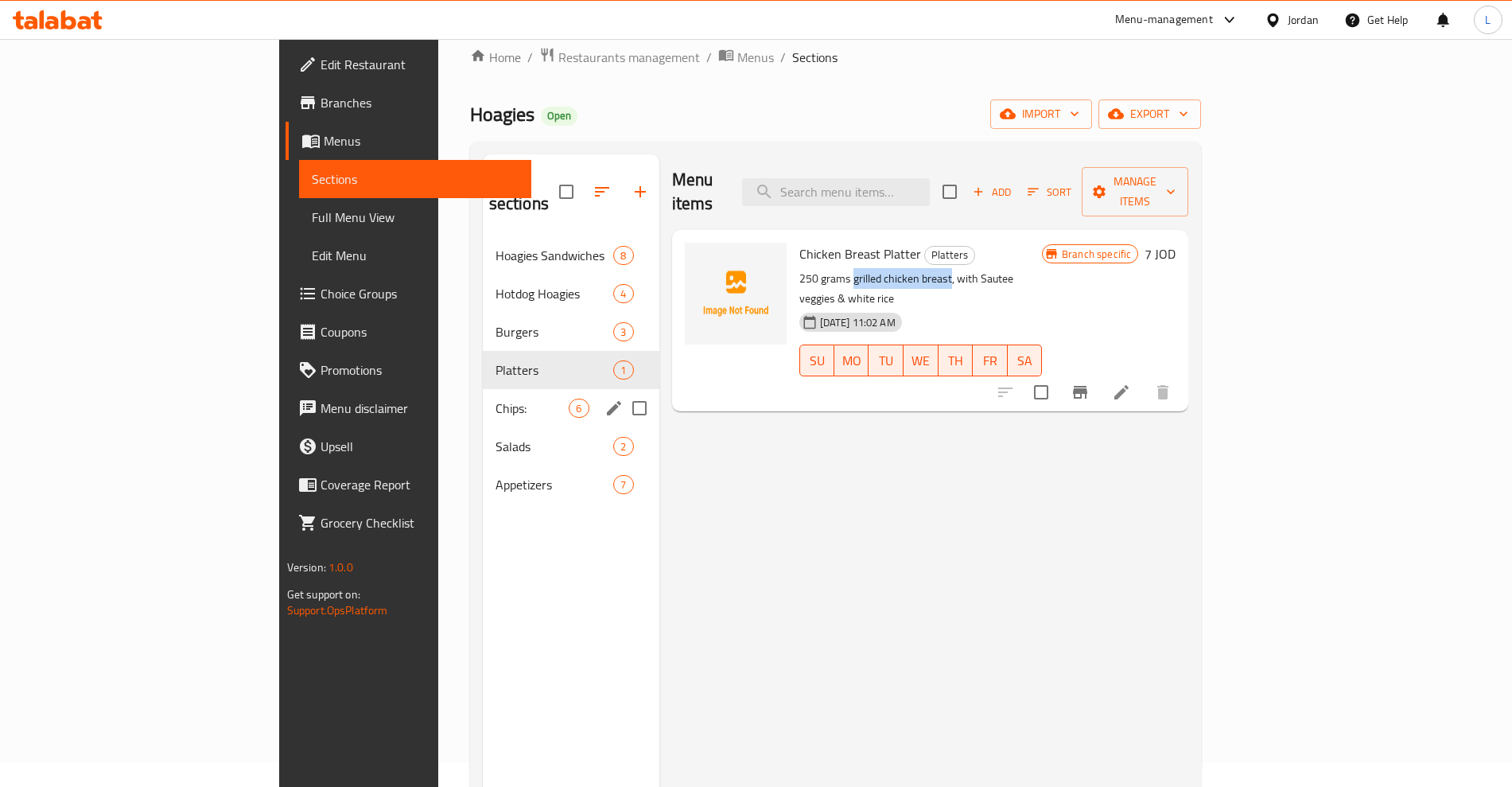
click at [496, 398] on span "Chips:" at bounding box center [532, 408] width 74 height 19
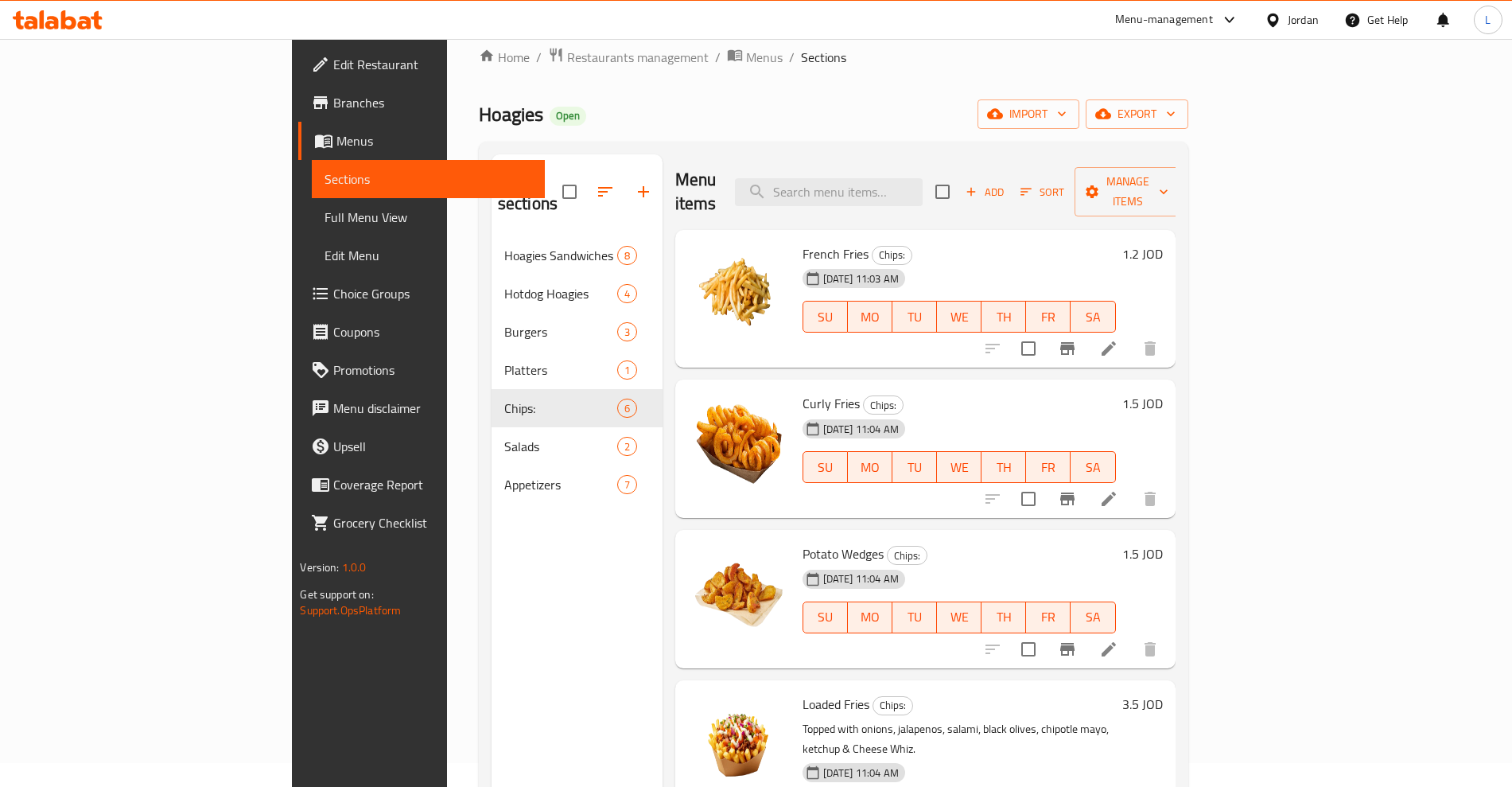
click at [802, 242] on span "French Fries" at bounding box center [835, 254] width 66 height 24
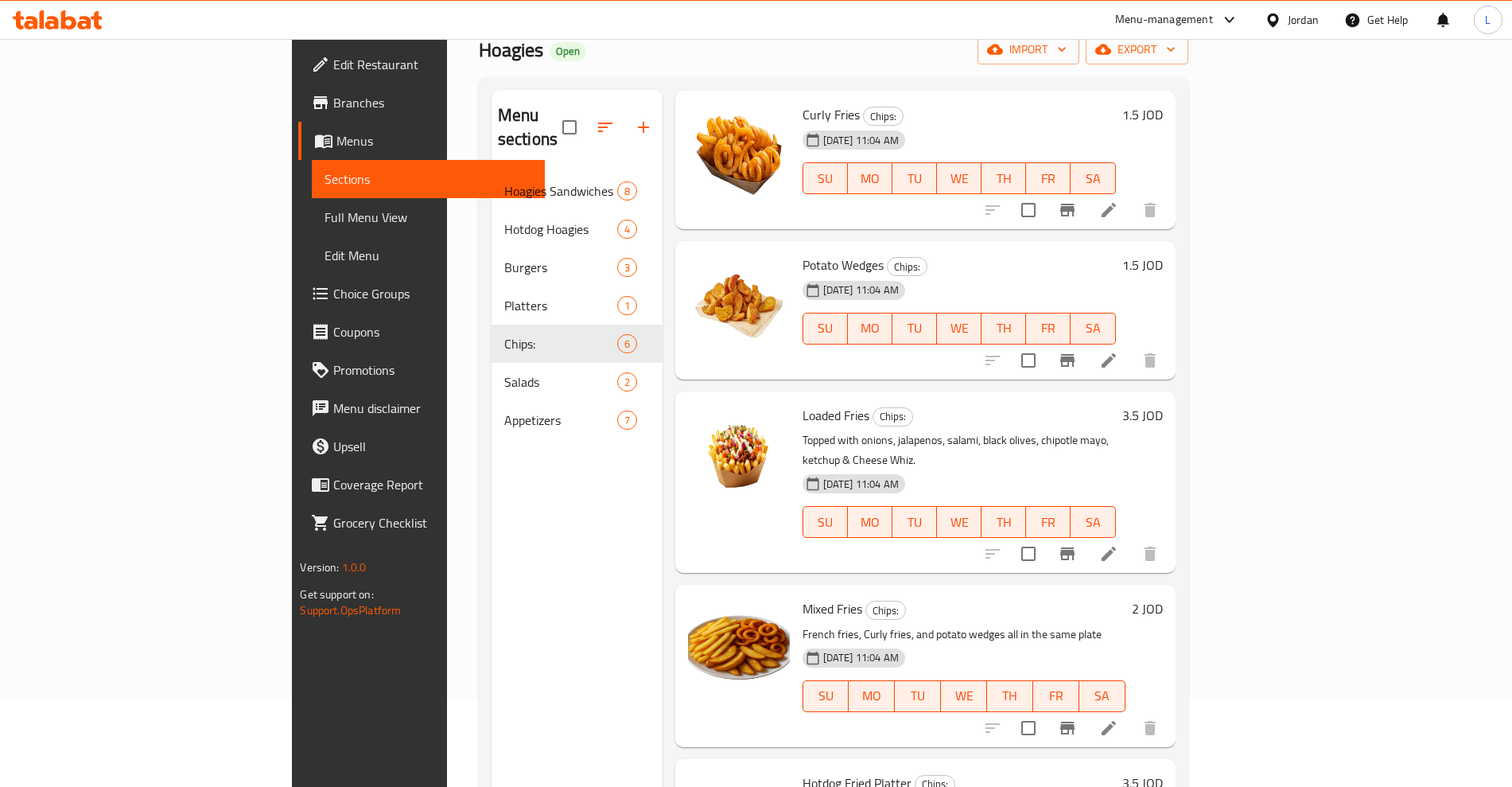
scroll to position [222, 0]
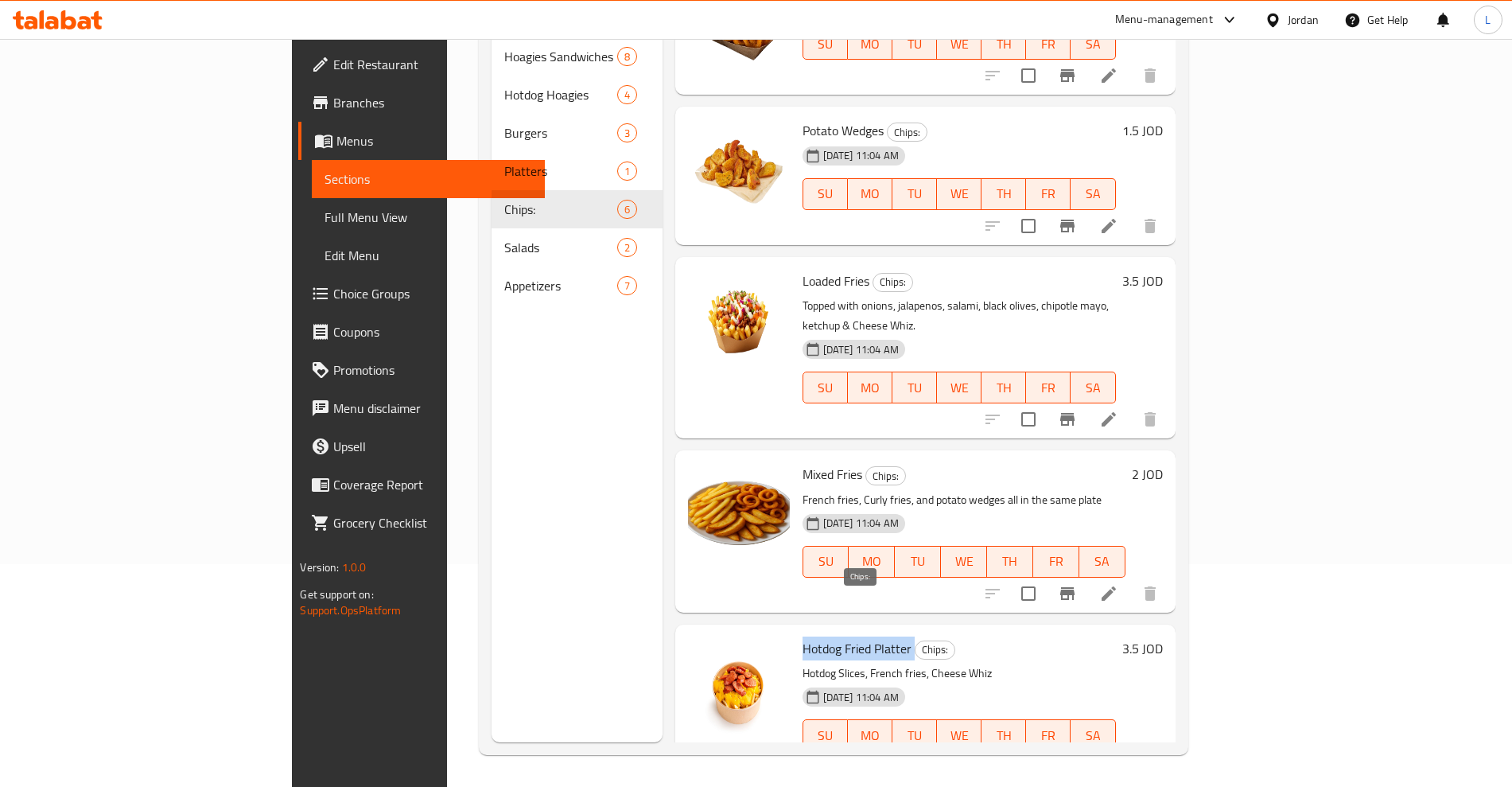
drag, startPoint x: 729, startPoint y: 604, endPoint x: 845, endPoint y: 603, distance: 116.0
click at [845, 638] on h6 "Hotdog Fried Platter Chips:" at bounding box center [958, 649] width 313 height 22
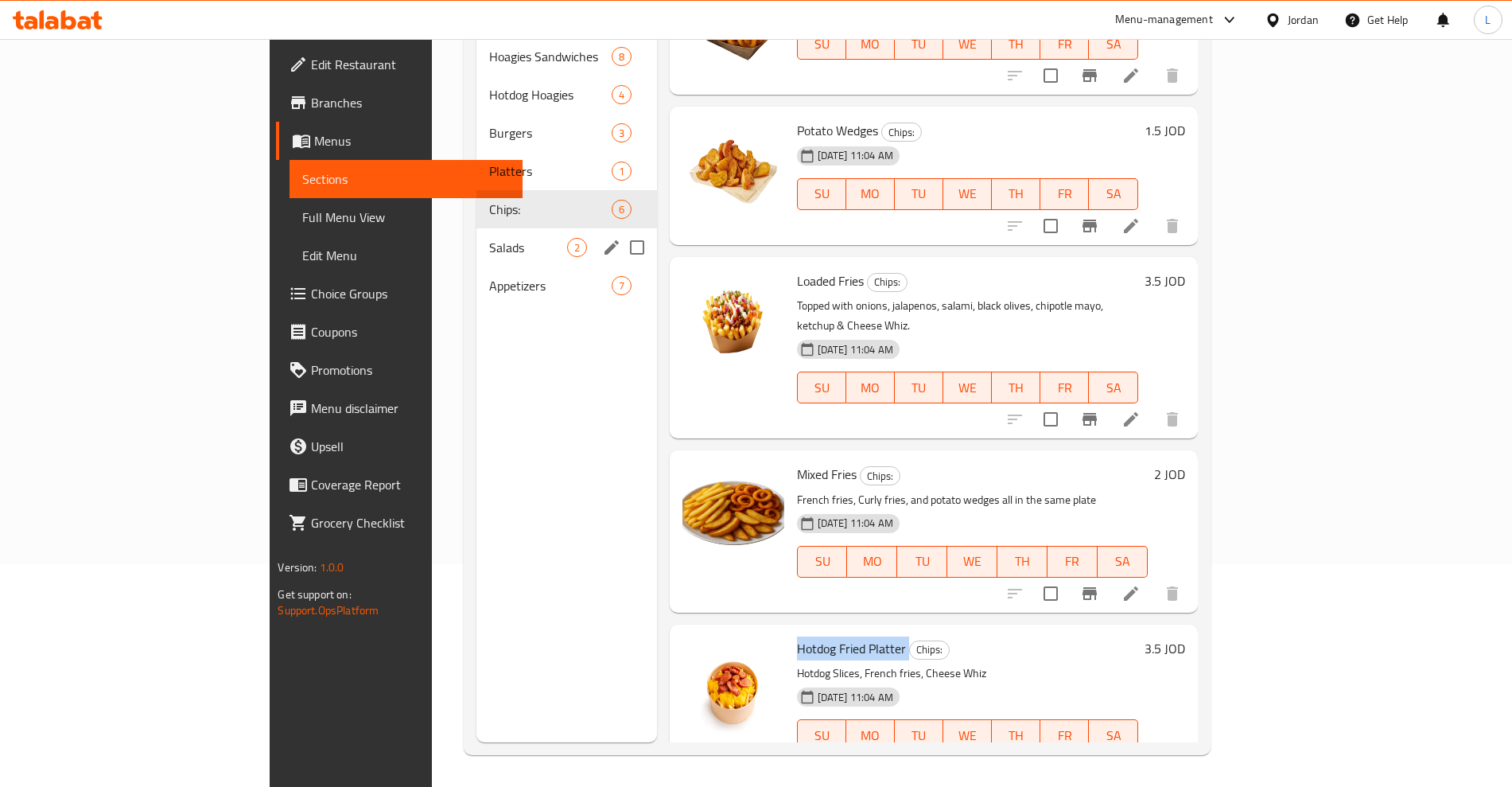
click at [476, 228] on div "Salads 2" at bounding box center [566, 247] width 181 height 38
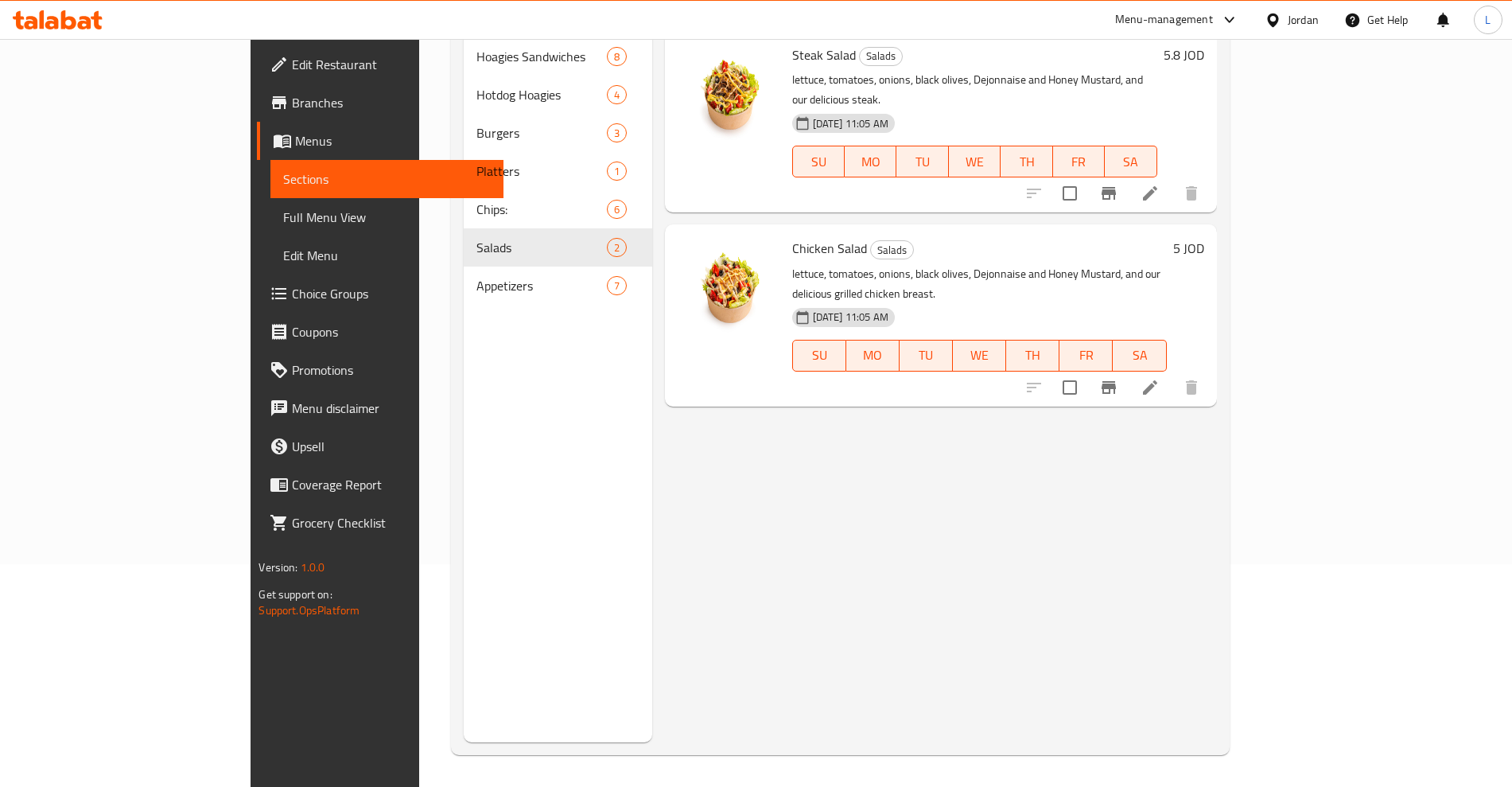
scroll to position [123, 0]
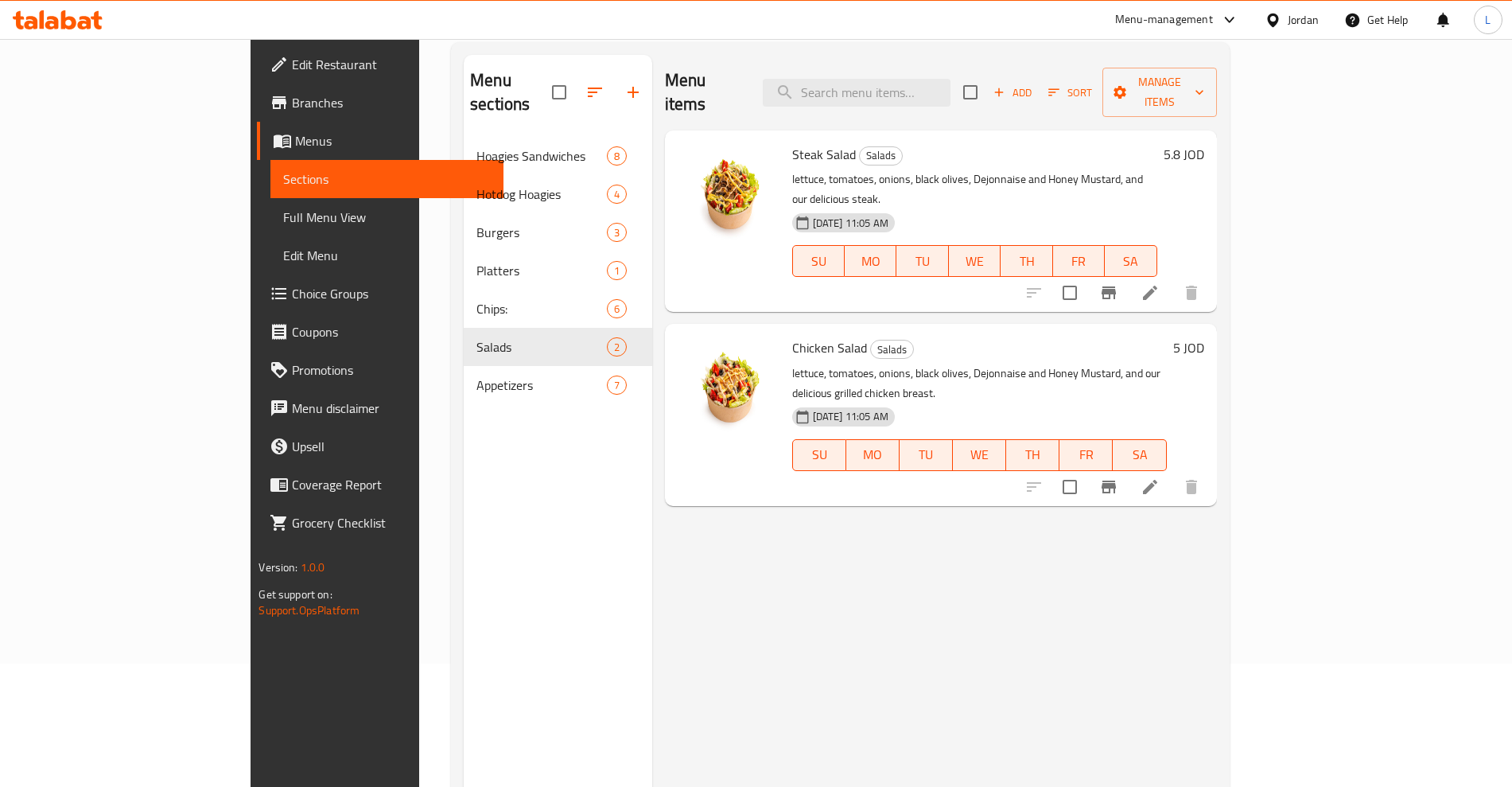
click at [792, 143] on span "Steak Salad" at bounding box center [823, 155] width 64 height 24
click at [792, 335] on span "Chicken Salad" at bounding box center [829, 347] width 75 height 24
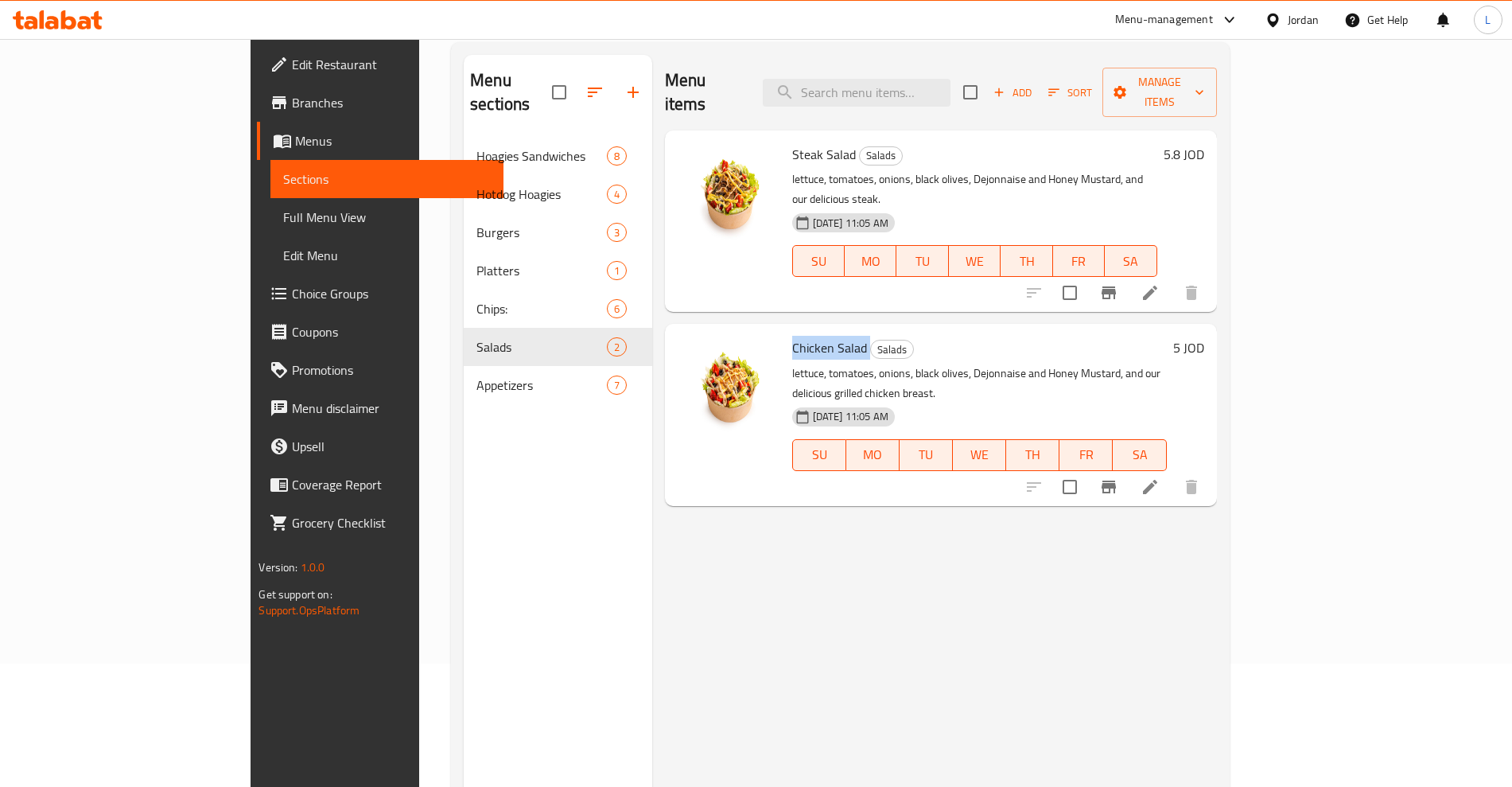
click at [792, 335] on span "Chicken Salad" at bounding box center [829, 347] width 75 height 24
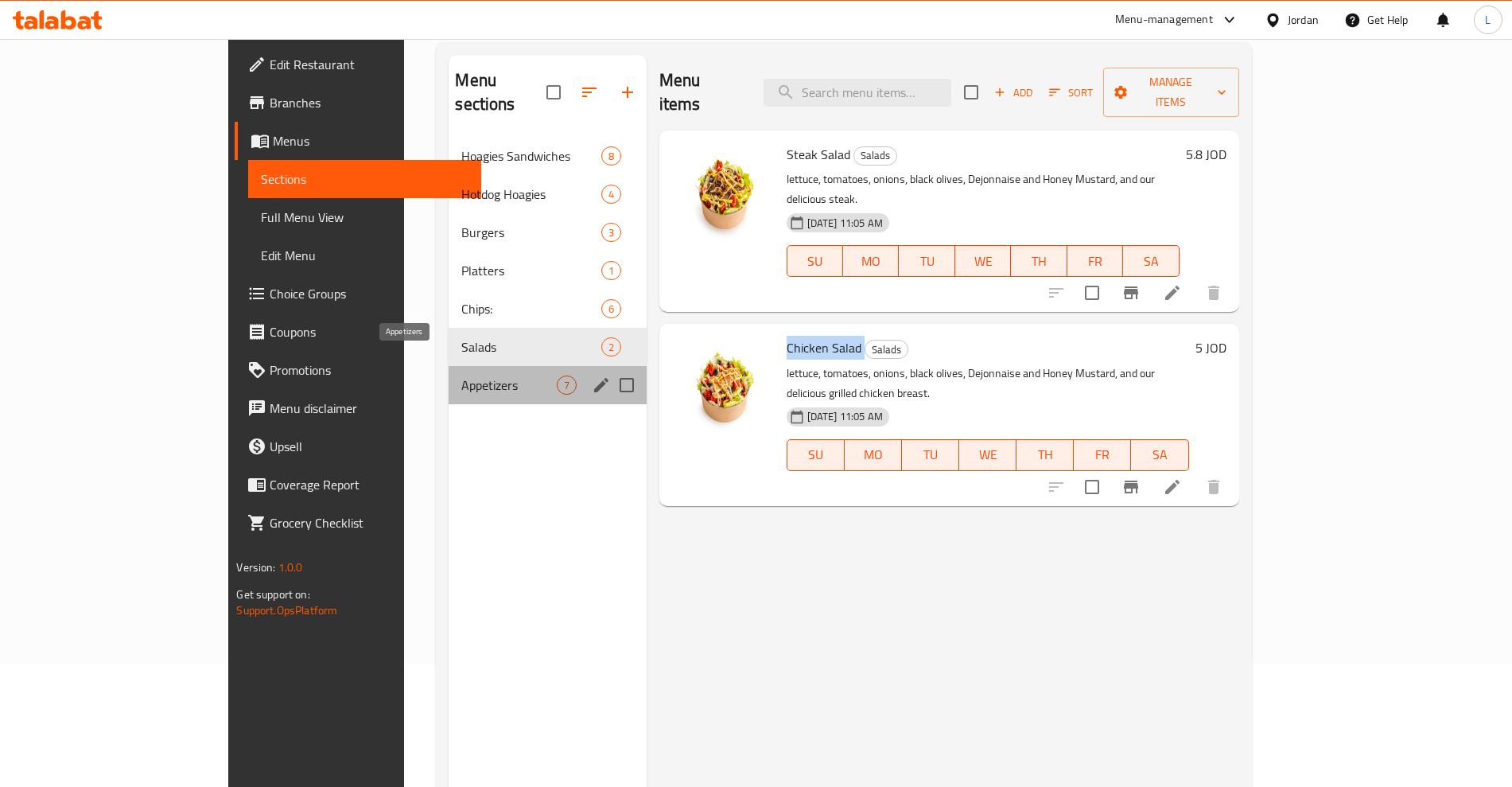
click at [461, 375] on span "Appetizers" at bounding box center [509, 385] width 95 height 19
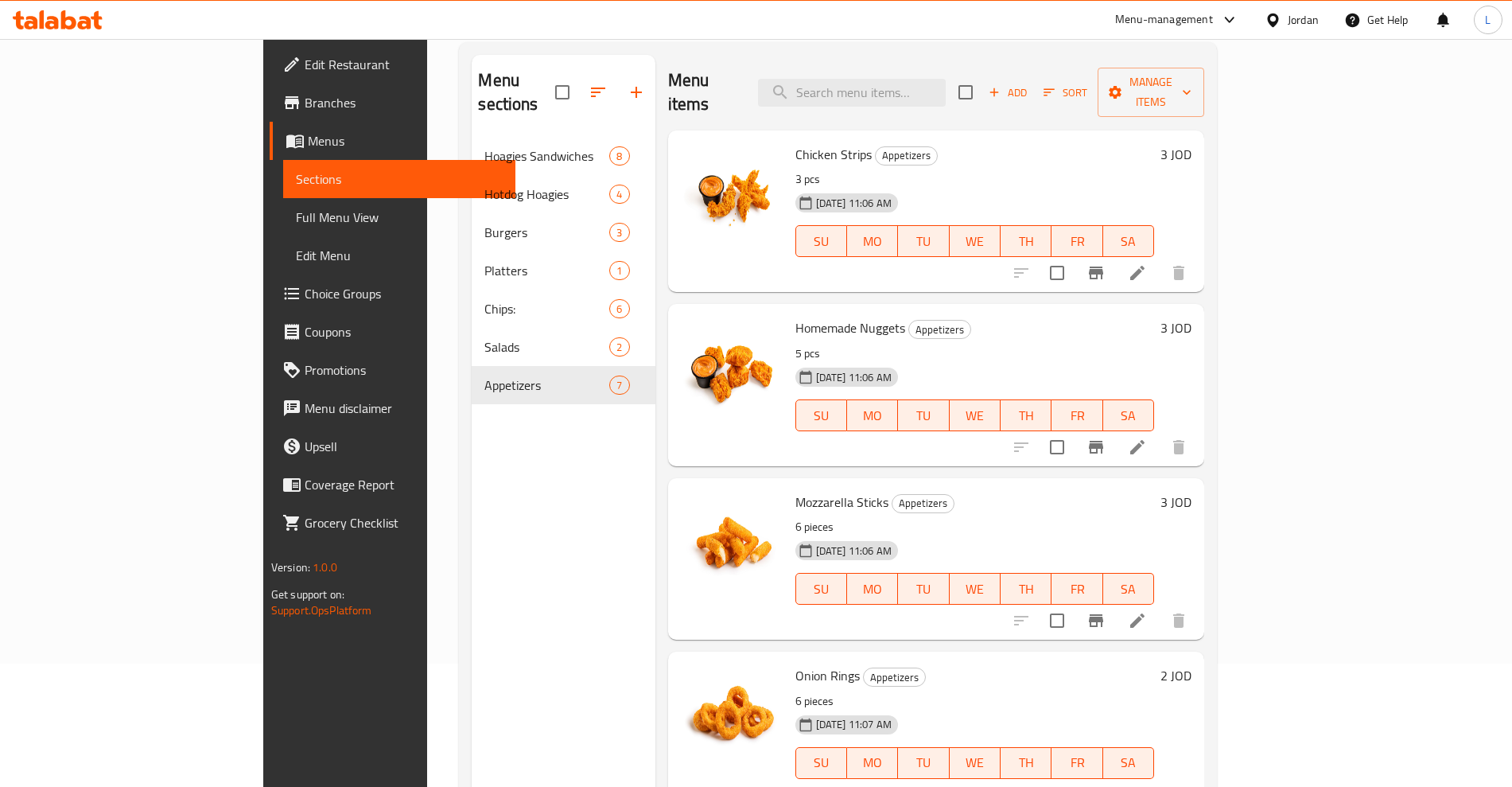
click at [795, 143] on span "Chicken Strips" at bounding box center [834, 155] width 76 height 24
click at [795, 316] on span "Homemade Nuggets" at bounding box center [850, 328] width 110 height 24
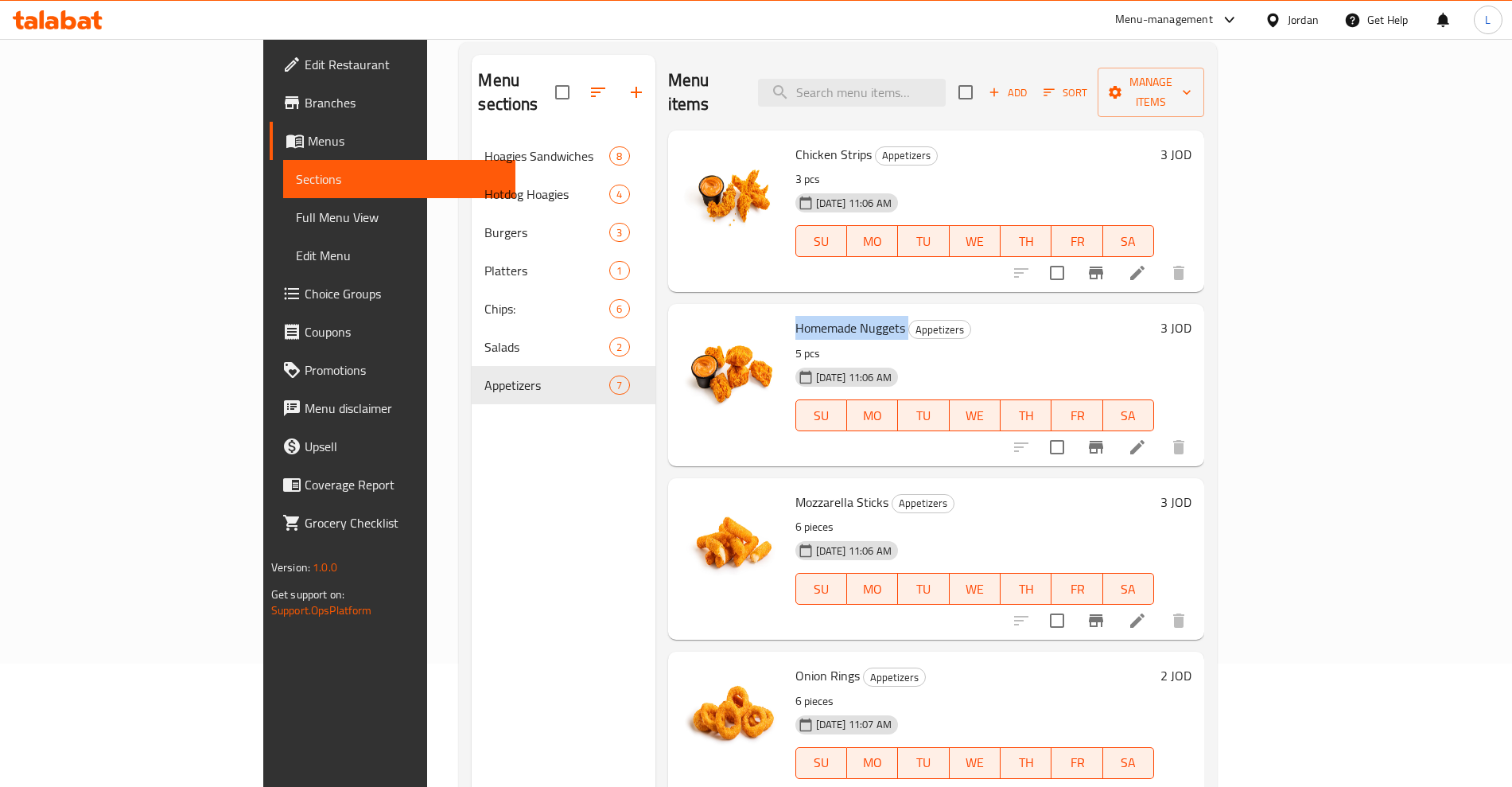
click at [795, 316] on span "Homemade Nuggets" at bounding box center [850, 328] width 110 height 24
click at [795, 490] on span "Mozzarella Sticks" at bounding box center [842, 502] width 93 height 24
click at [795, 663] on span "Onion Rings" at bounding box center [828, 675] width 65 height 24
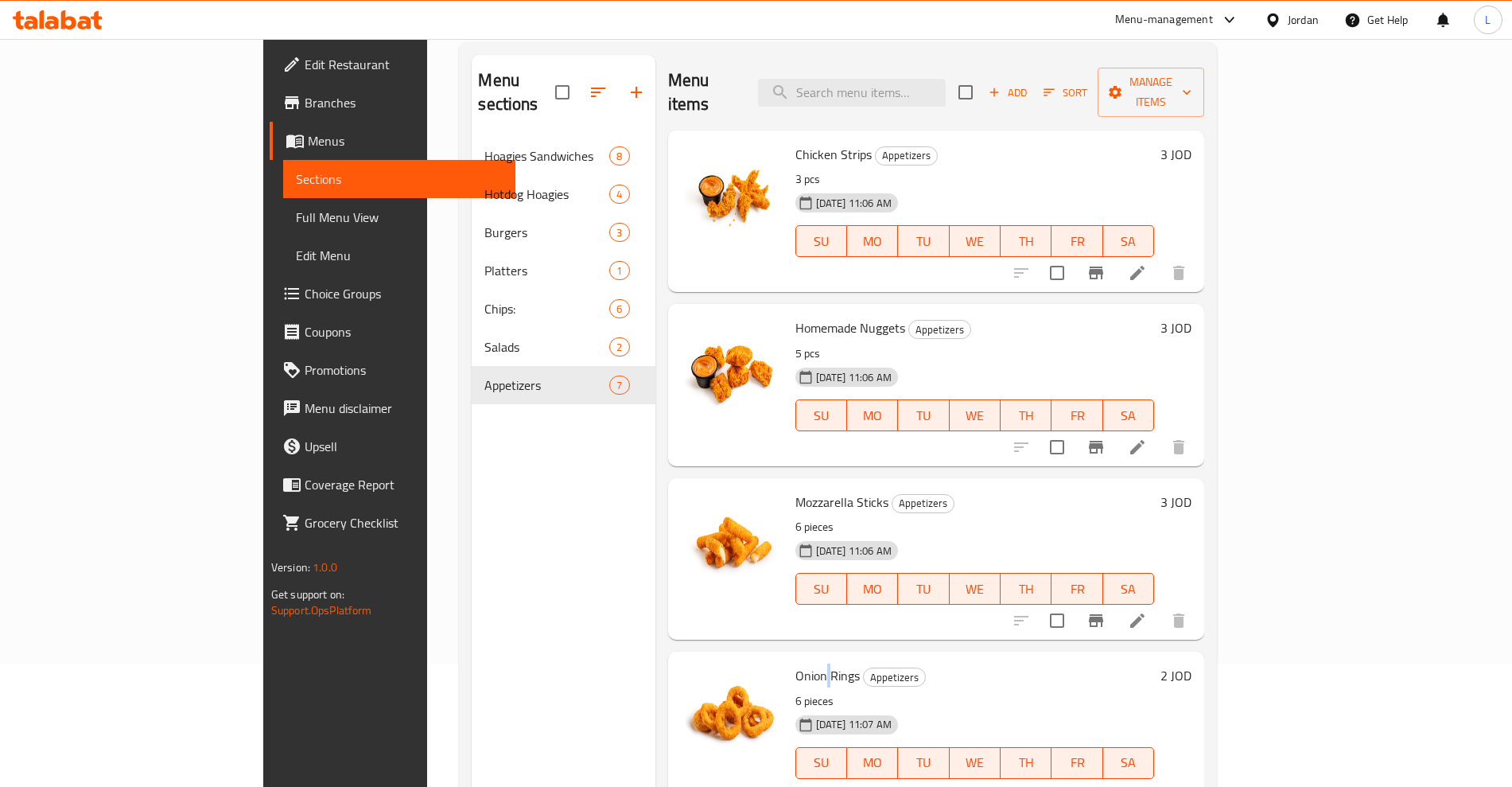
click at [795, 663] on span "Onion Rings" at bounding box center [828, 675] width 65 height 24
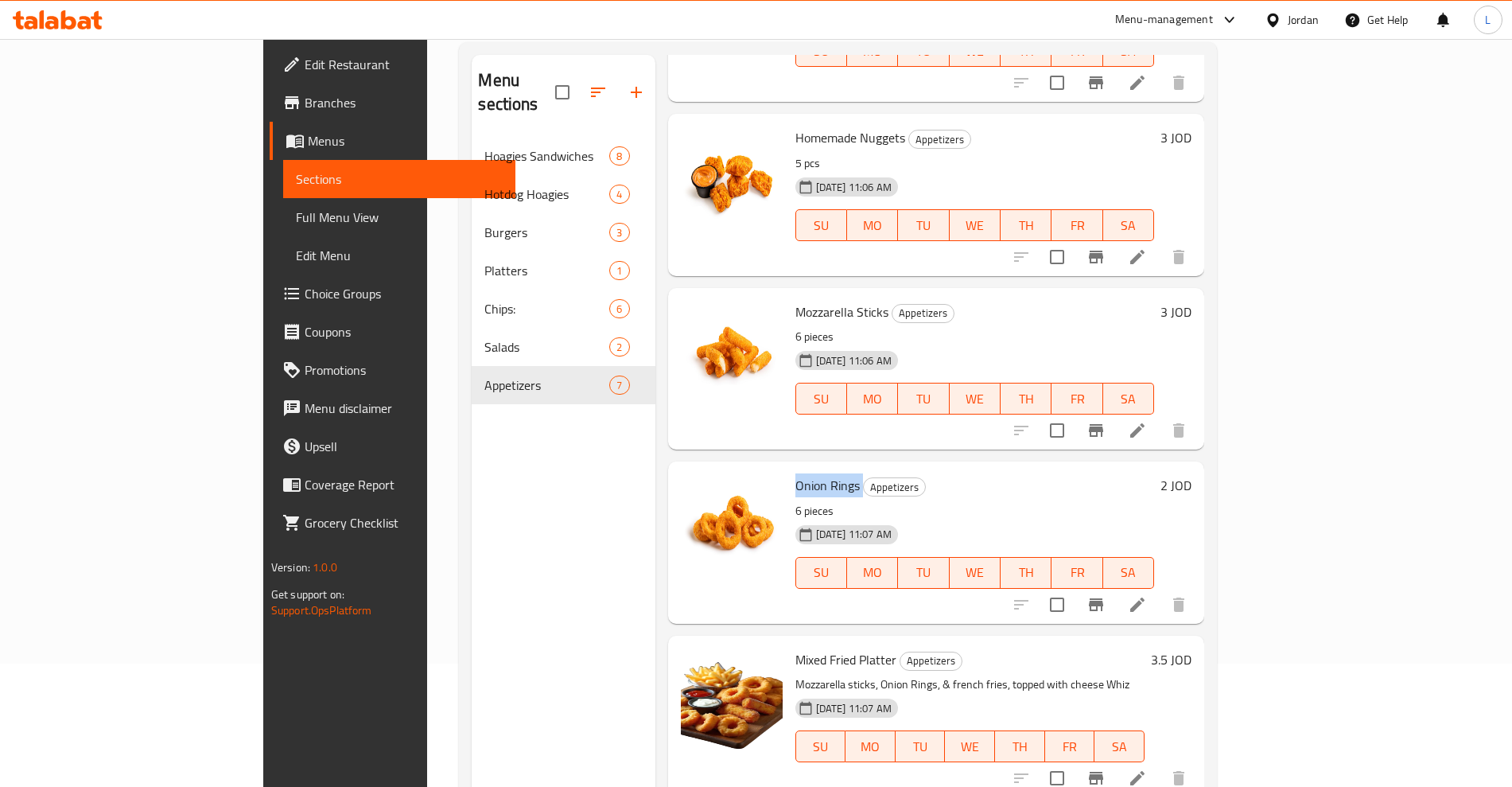
scroll to position [398, 0]
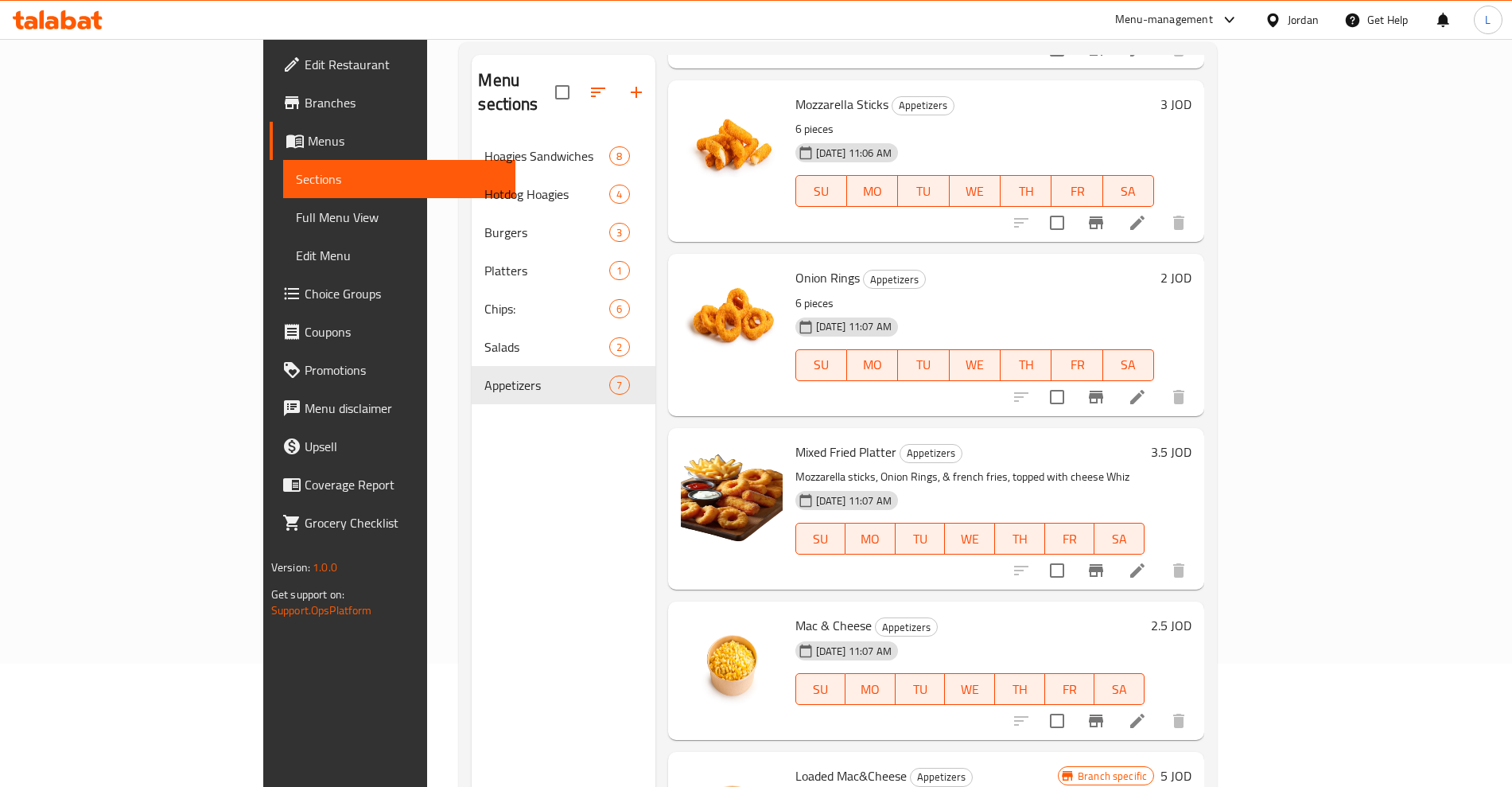
click at [795, 440] on span "Mixed Fried Platter" at bounding box center [846, 452] width 101 height 24
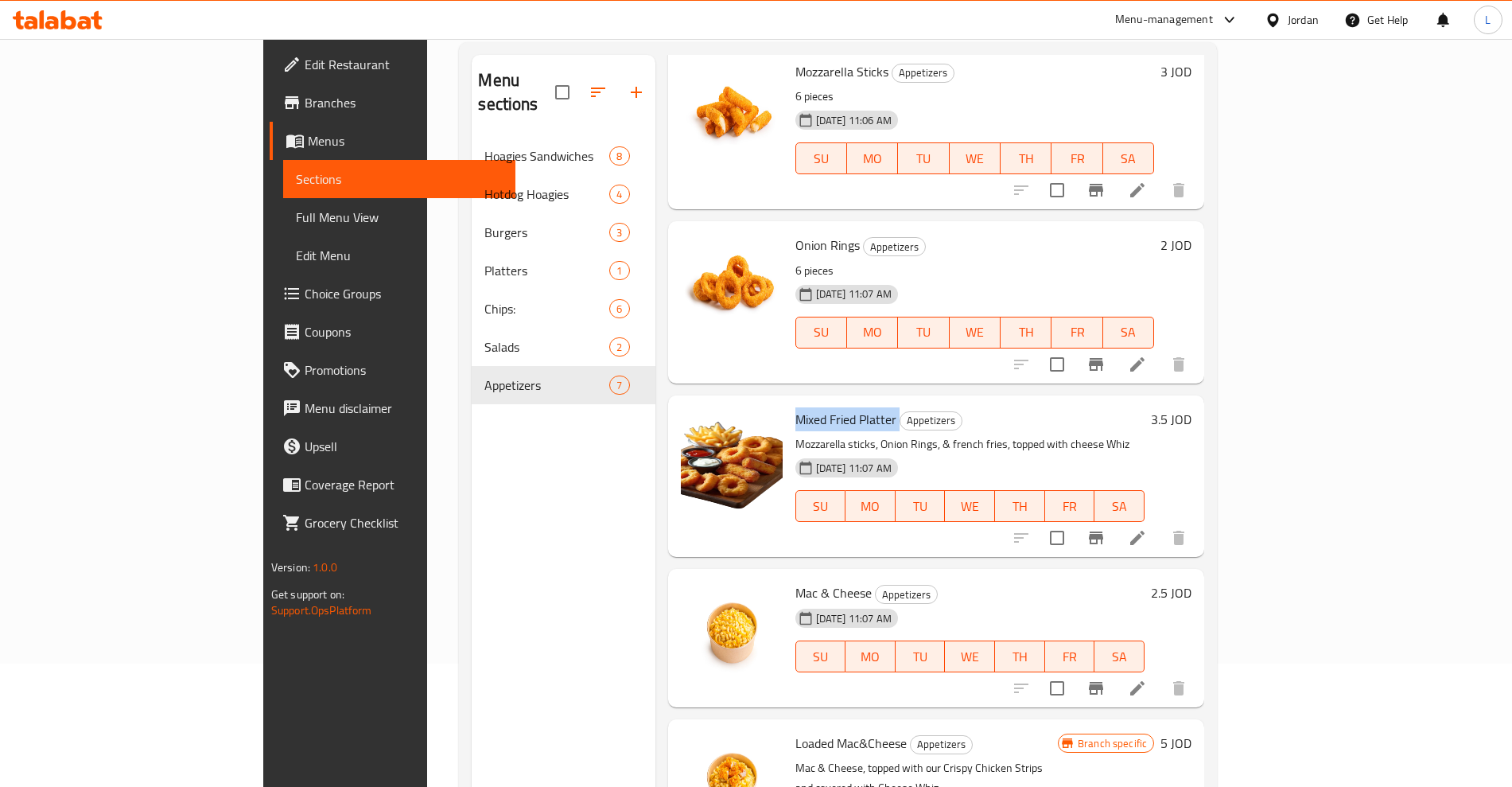
scroll to position [446, 0]
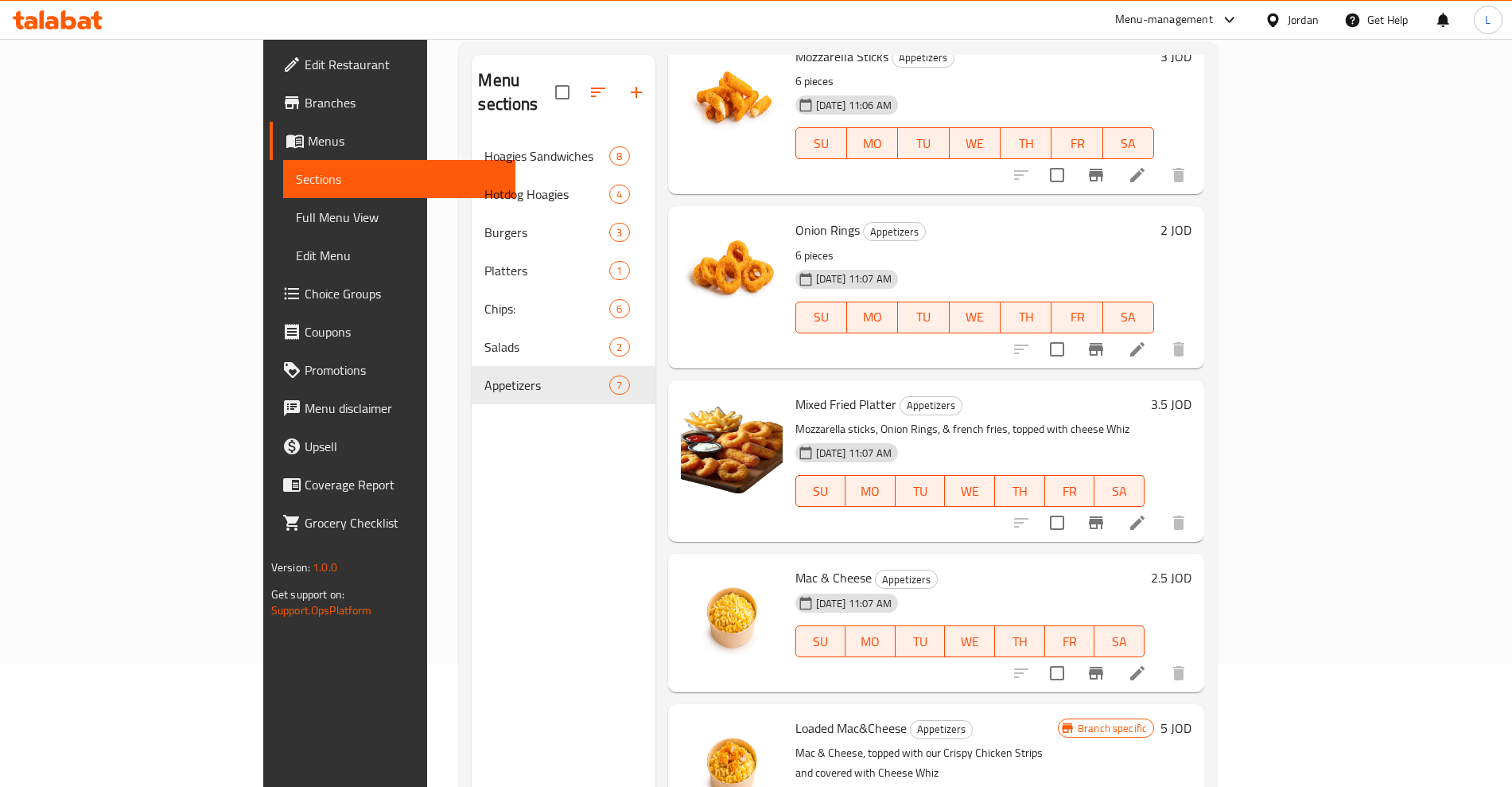
click at [795, 565] on span "Mac & Cheese" at bounding box center [834, 577] width 76 height 24
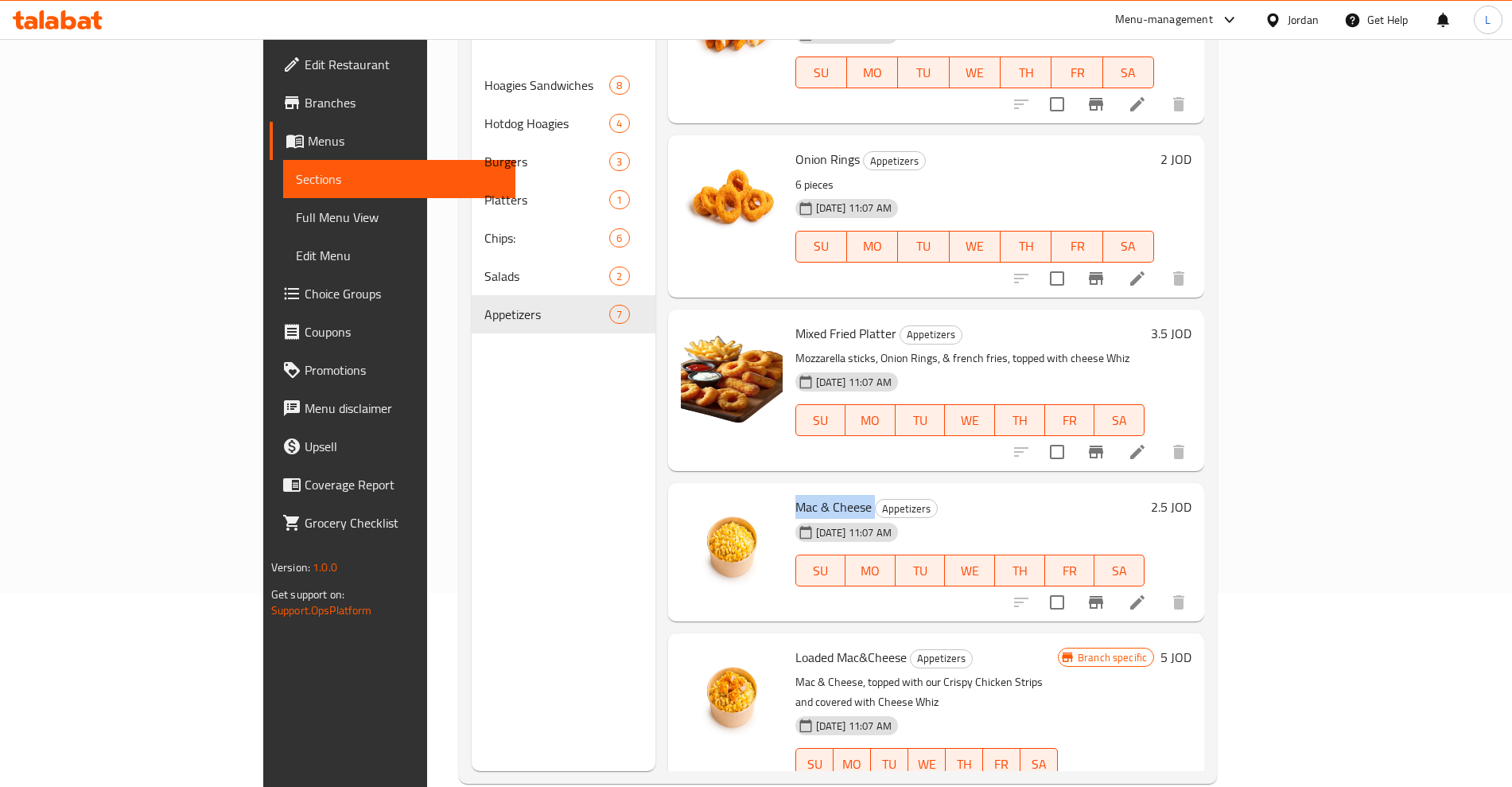
scroll to position [222, 0]
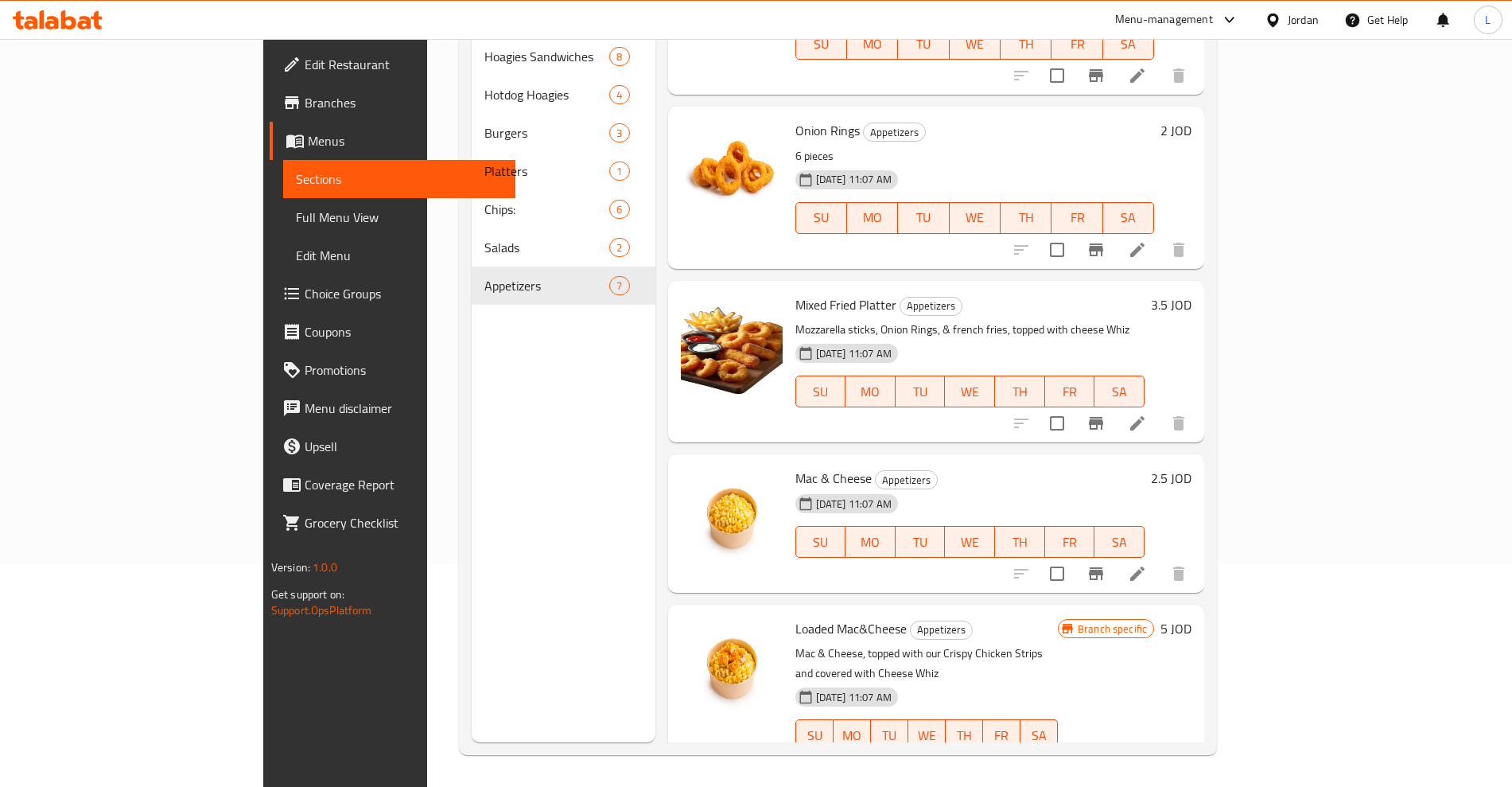
click at [795, 616] on span "Loaded Mac&Cheese" at bounding box center [851, 628] width 111 height 24
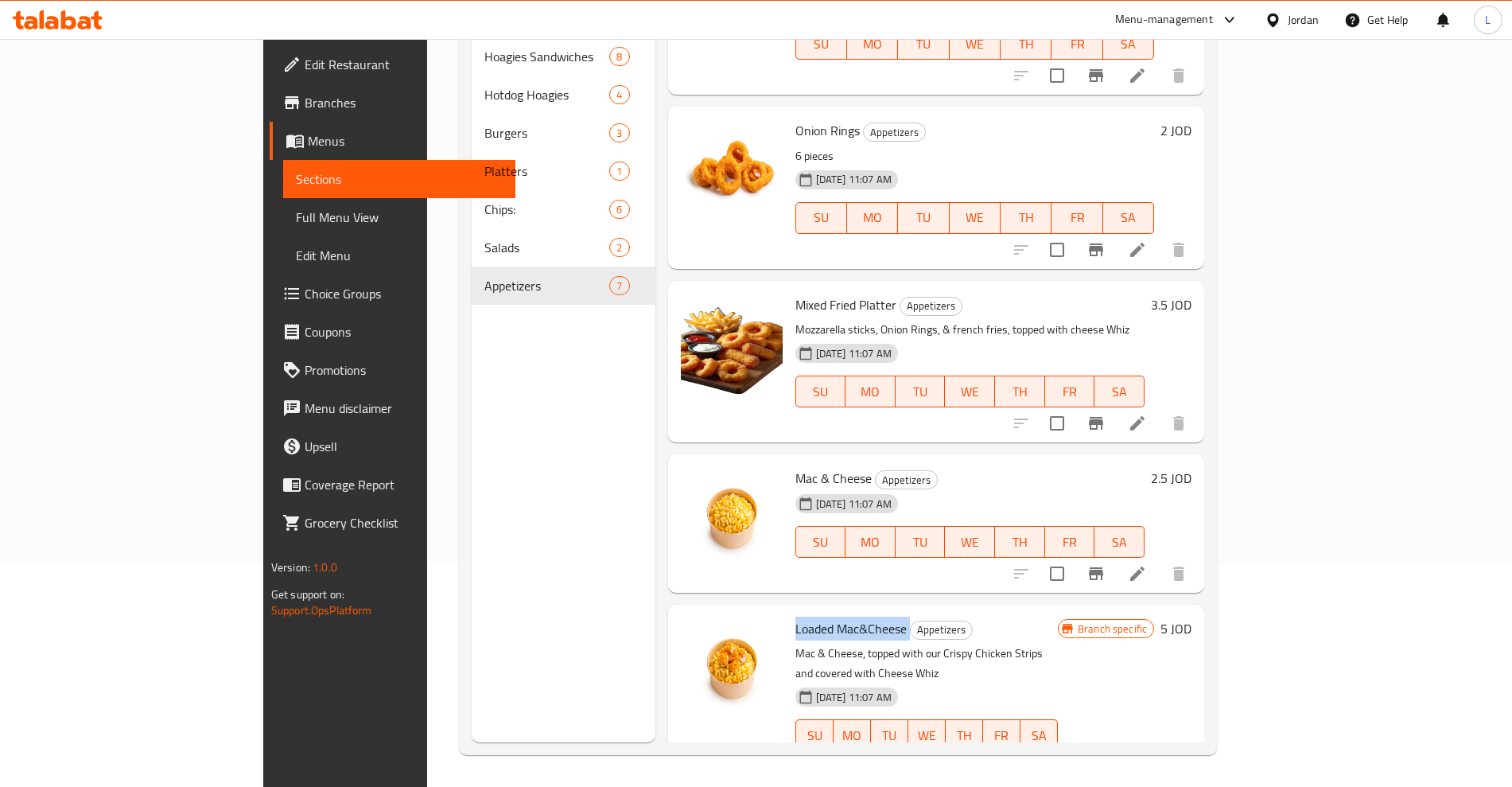
click at [795, 616] on span "Loaded Mac&Cheese" at bounding box center [851, 628] width 111 height 24
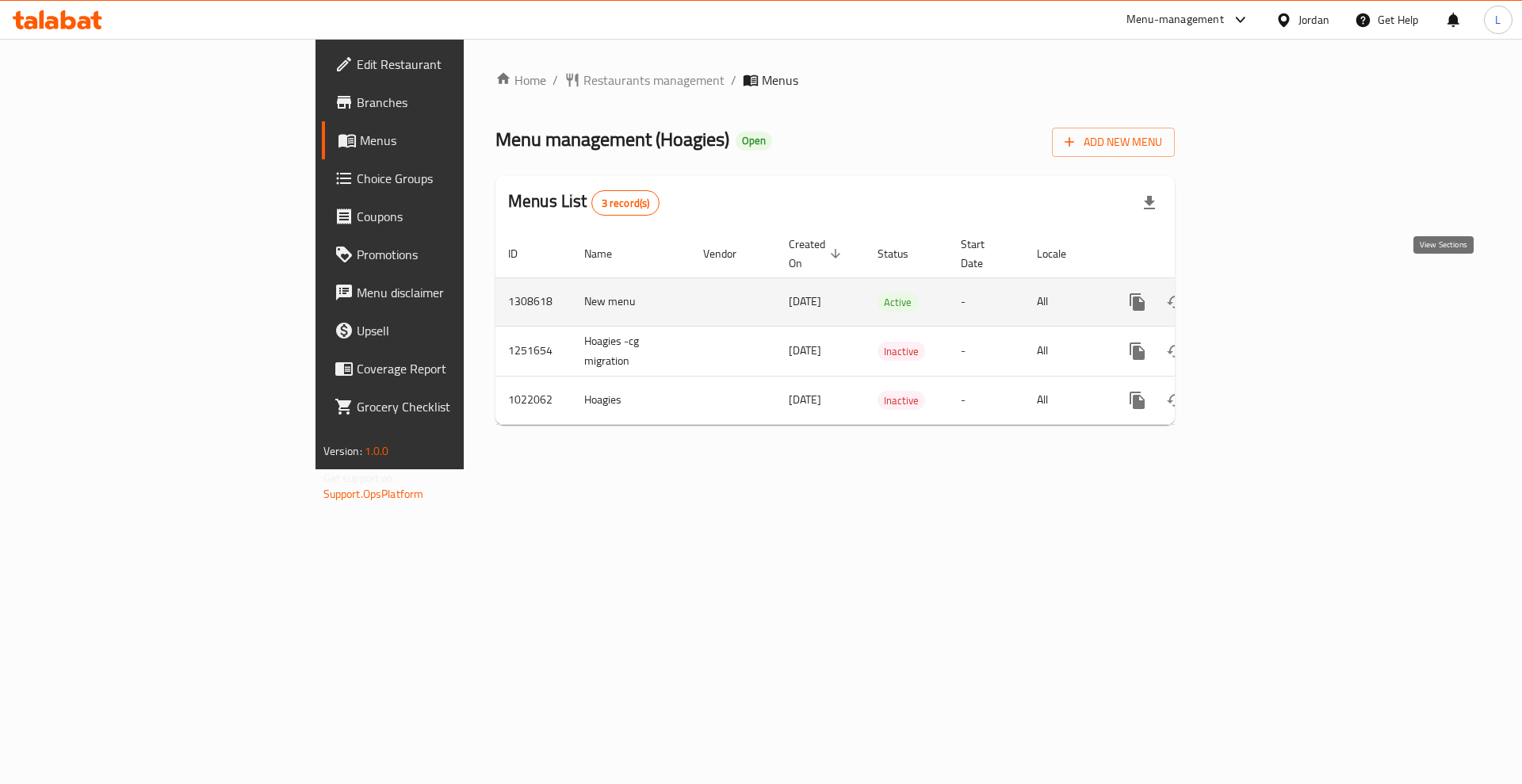
click at [1259, 295] on icon "enhanced table" at bounding box center [1251, 302] width 14 height 14
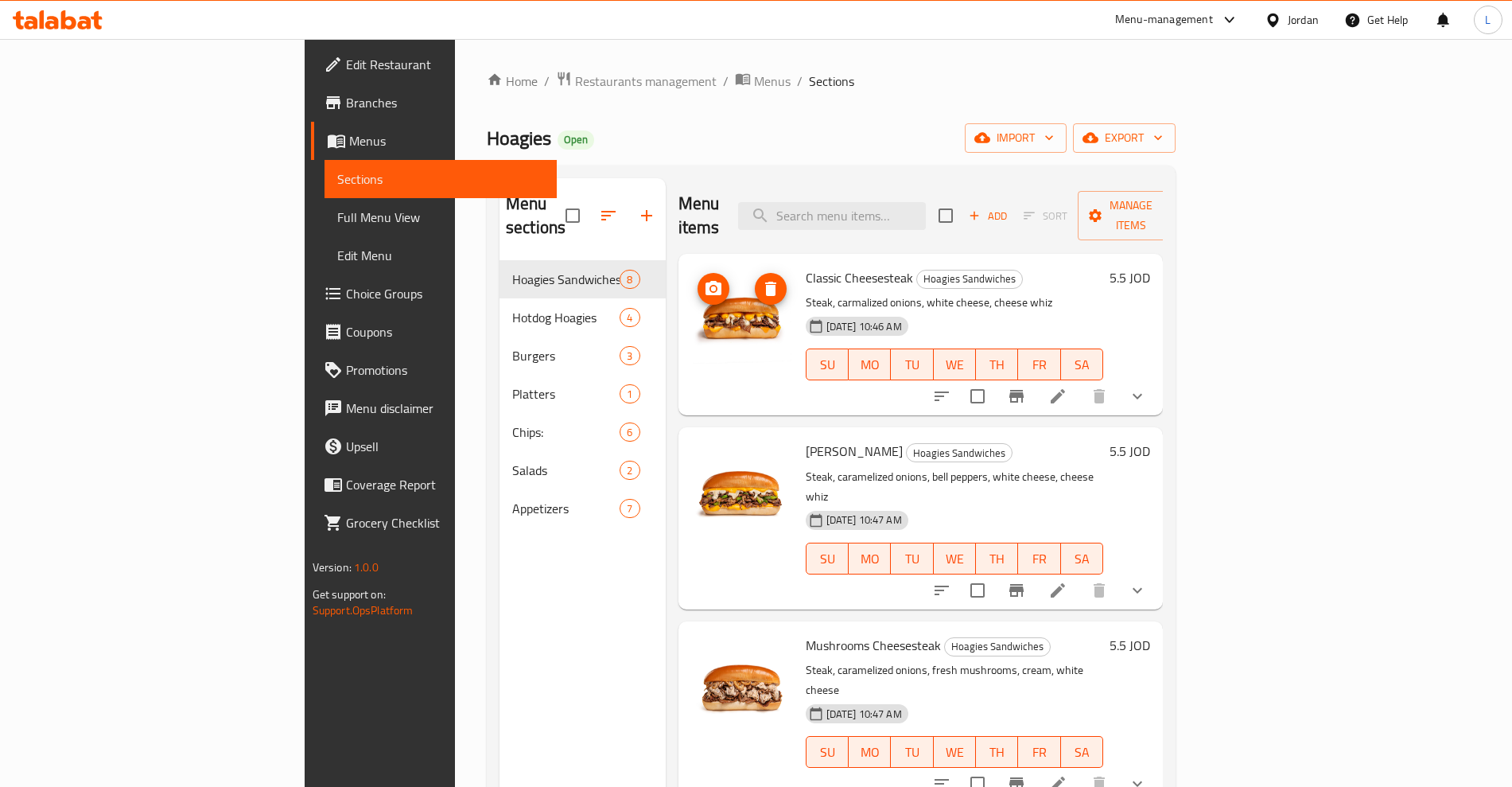
click at [705, 281] on icon "upload picture" at bounding box center [713, 288] width 16 height 14
click at [1068, 386] on icon at bounding box center [1058, 396] width 19 height 19
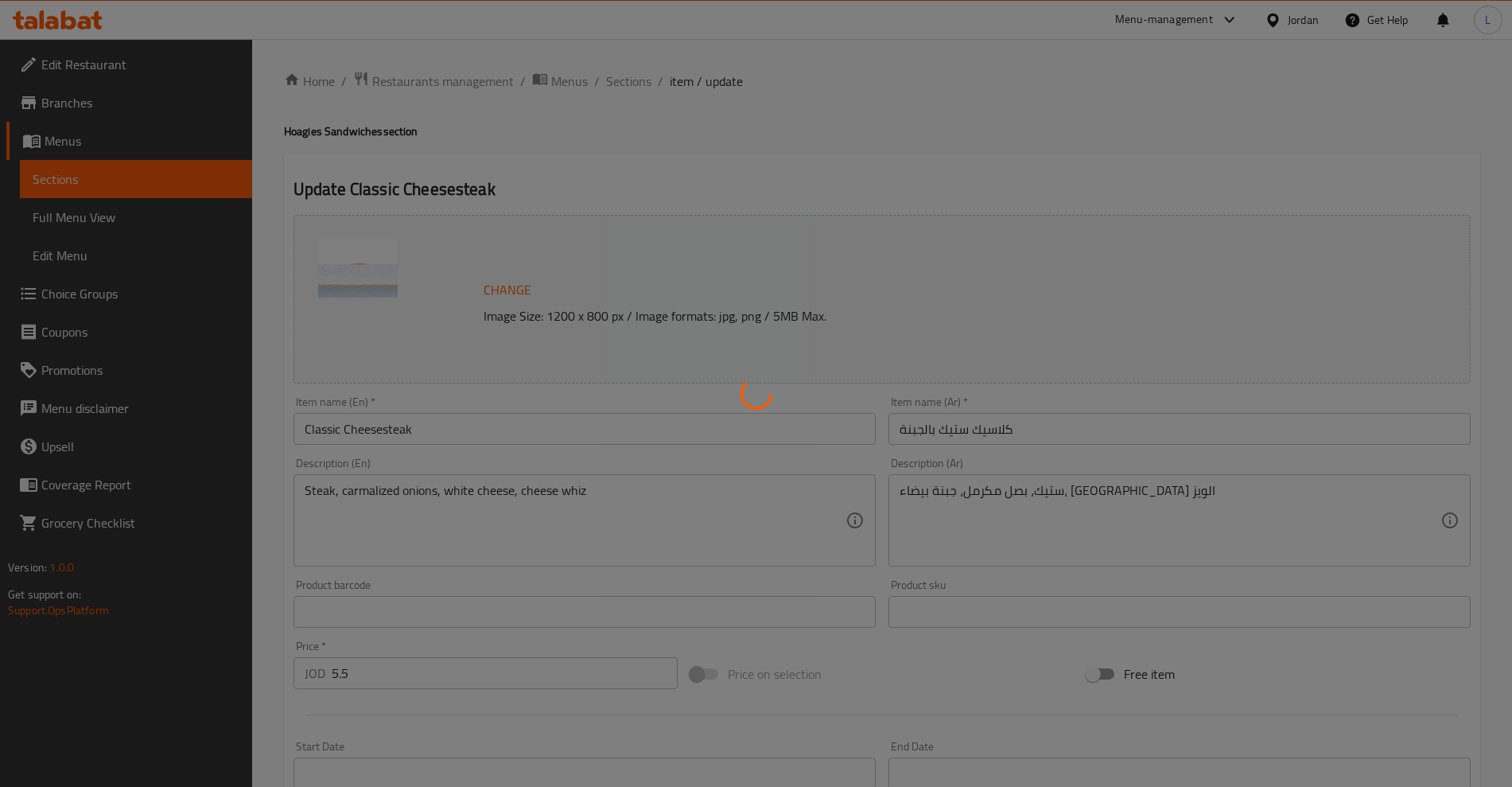
type input "اجعلها وجبة:"
type input "0"
type input "1"
